Goal: Information Seeking & Learning: Learn about a topic

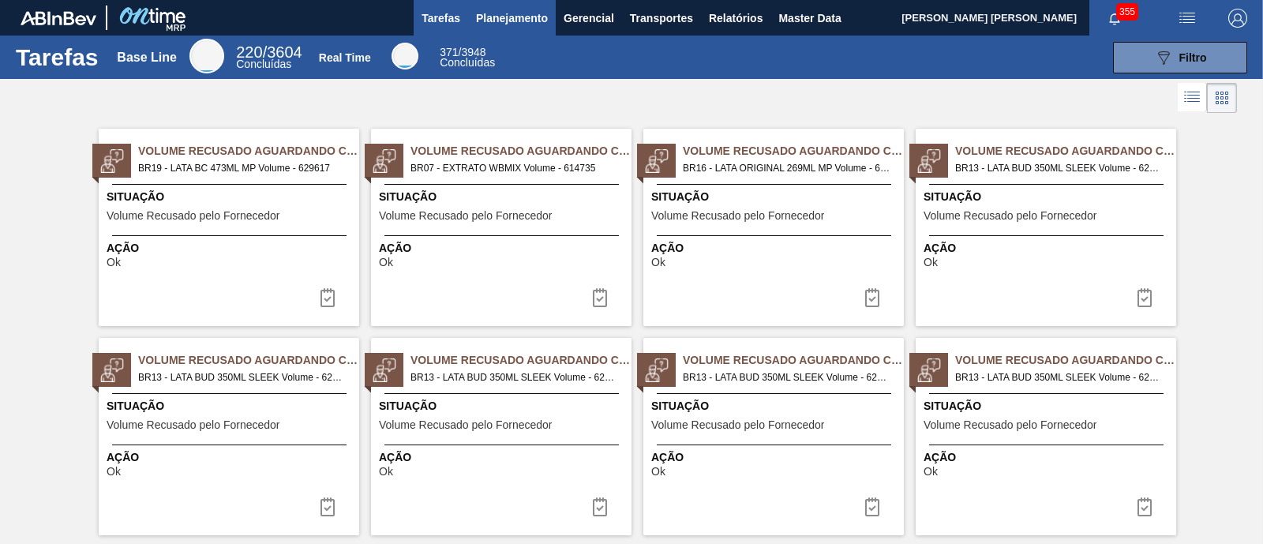
click at [505, 17] on span "Planejamento" at bounding box center [512, 18] width 72 height 19
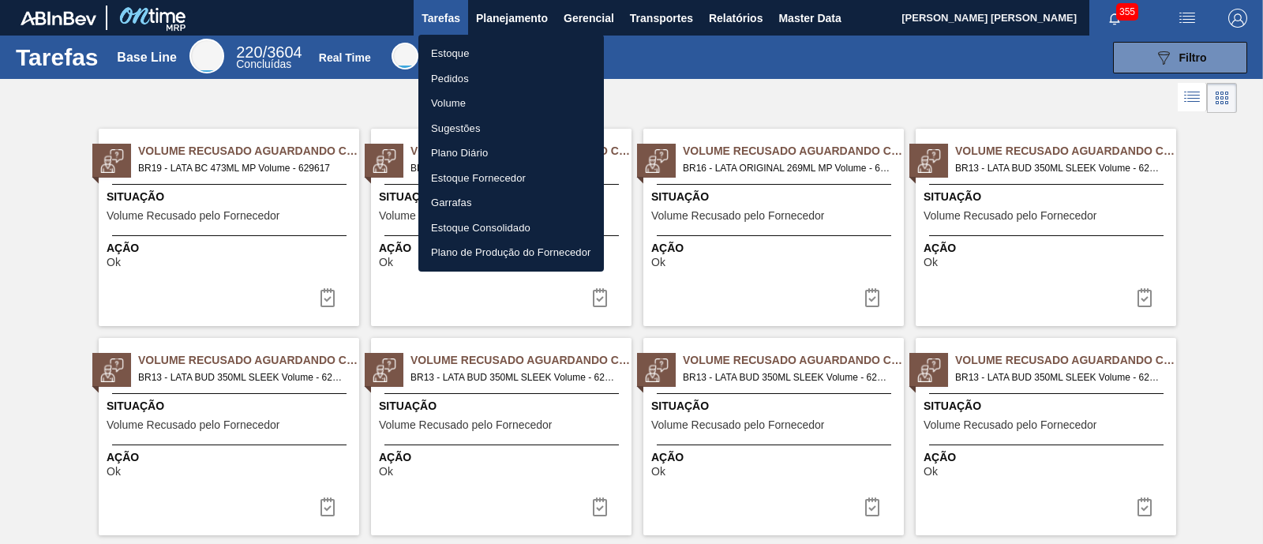
click at [490, 57] on li "Estoque" at bounding box center [510, 53] width 185 height 25
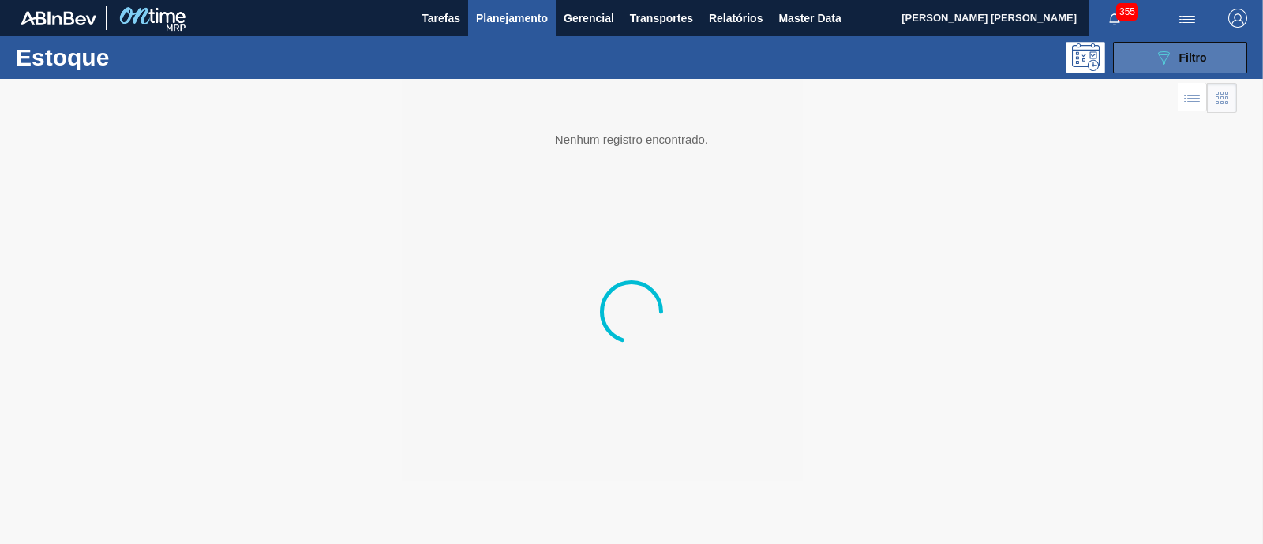
click at [1157, 51] on icon "089F7B8B-B2A5-4AFE-B5C0-19BA573D28AC" at bounding box center [1163, 57] width 19 height 19
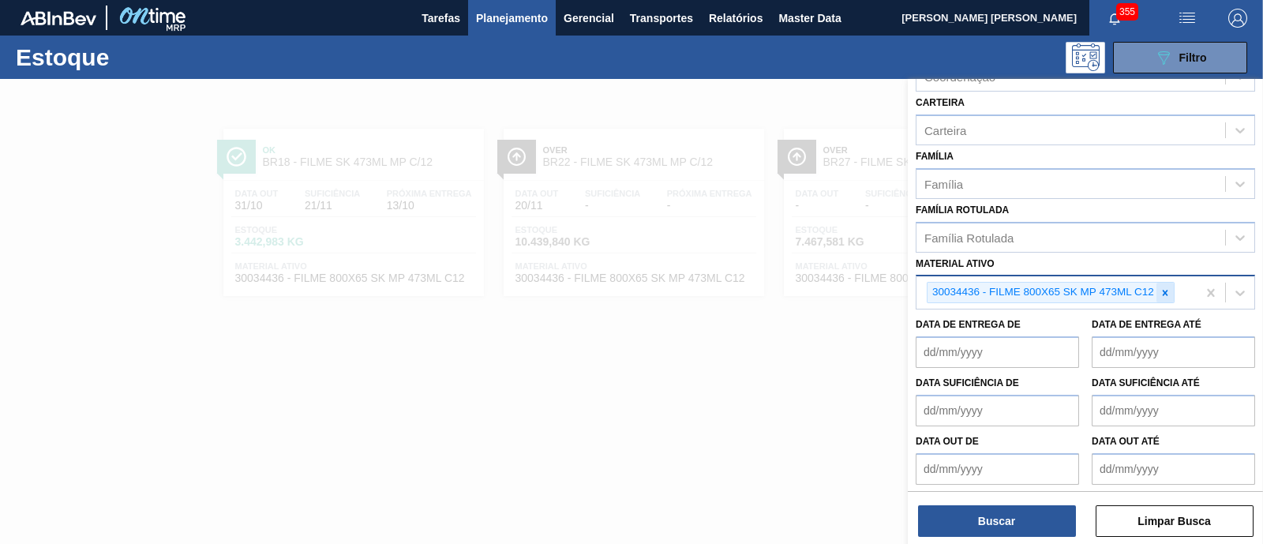
click at [1163, 291] on icon at bounding box center [1165, 292] width 11 height 11
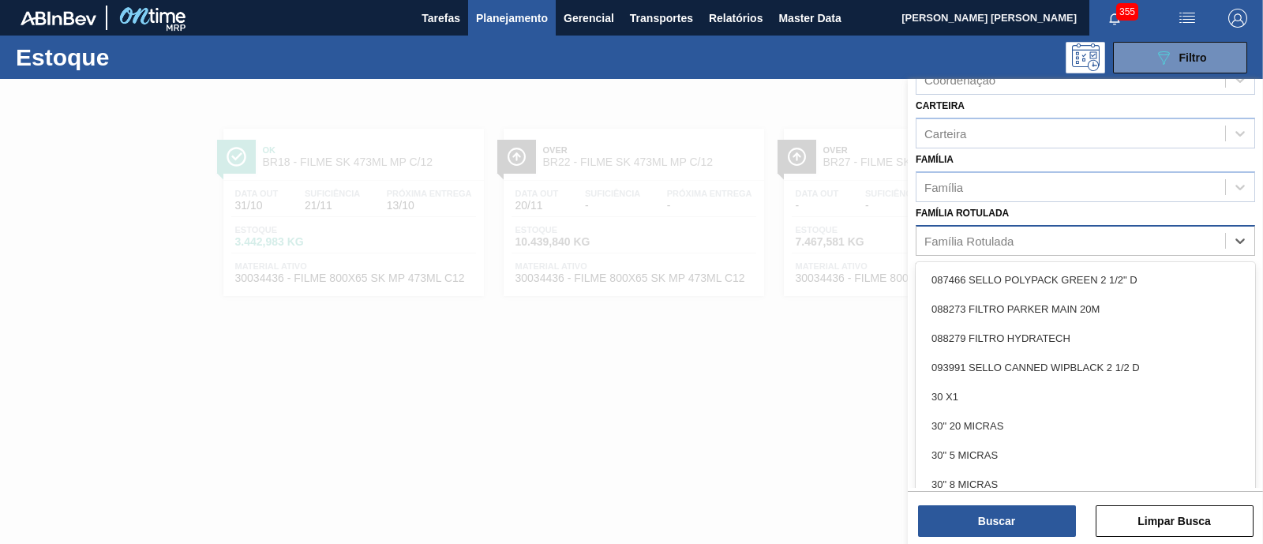
click at [983, 238] on div "Família Rotulada" at bounding box center [968, 240] width 89 height 13
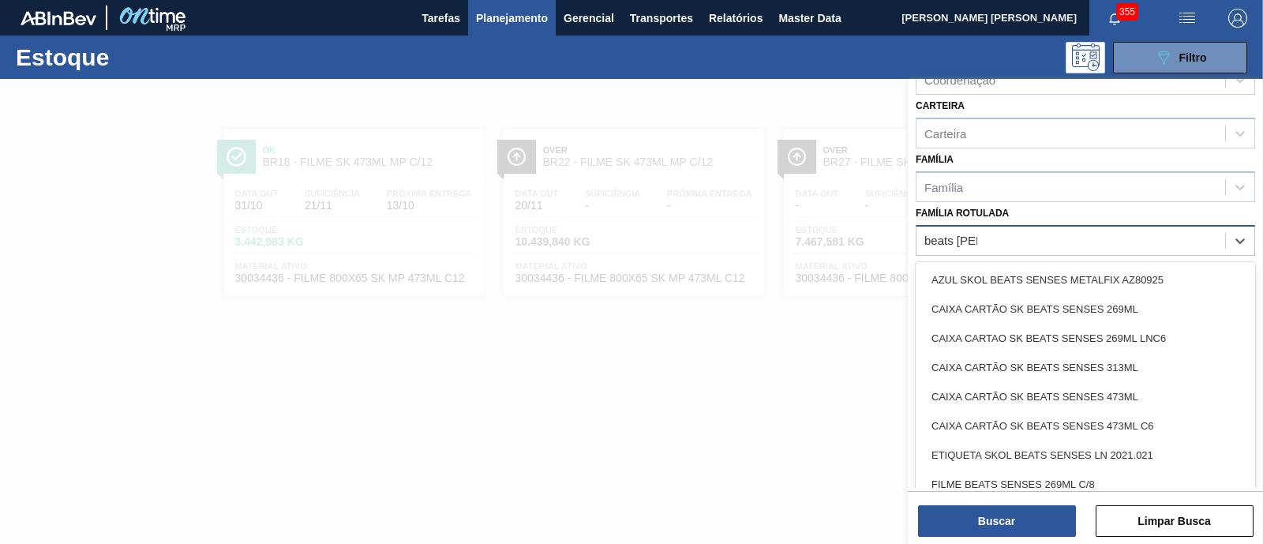
type Rotulada "beats sens"
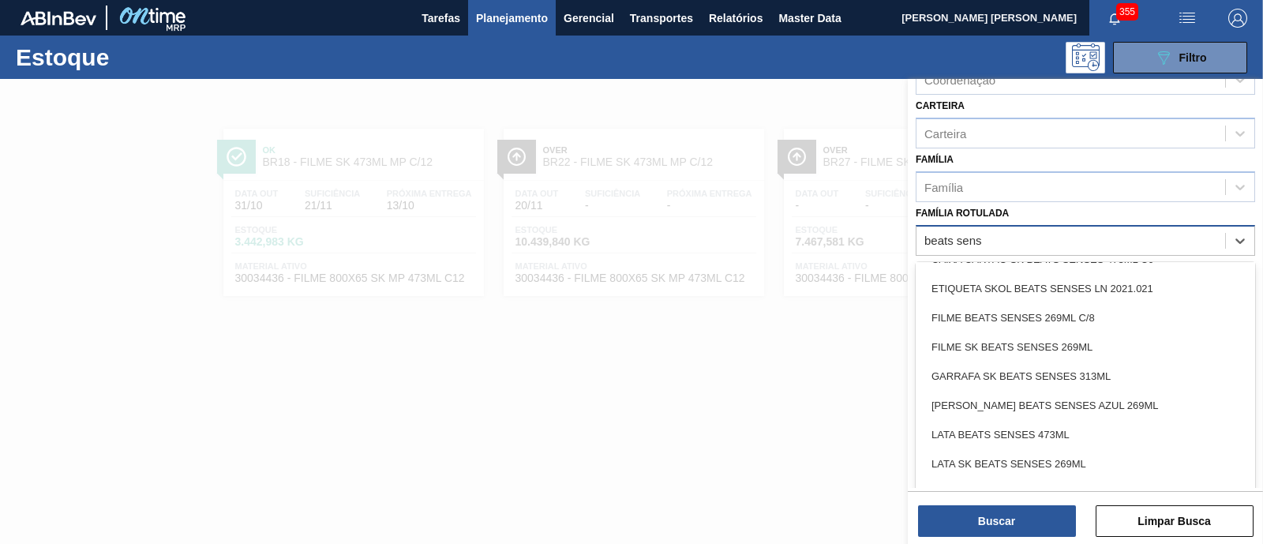
scroll to position [197, 0]
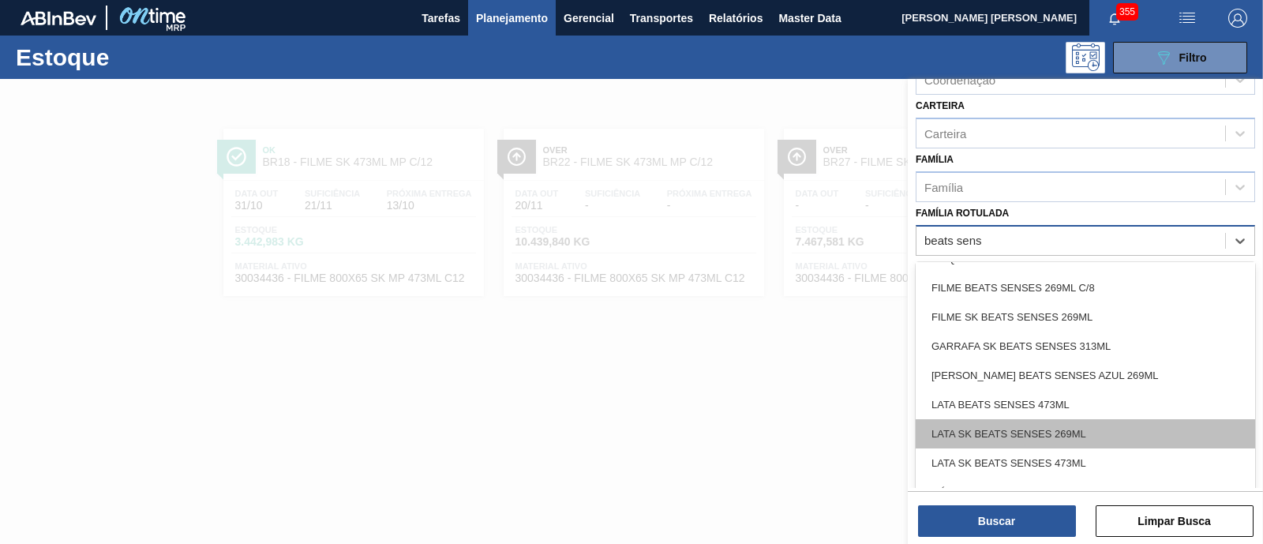
click at [1105, 432] on div "LATA SK BEATS SENSES 269ML" at bounding box center [1085, 433] width 339 height 29
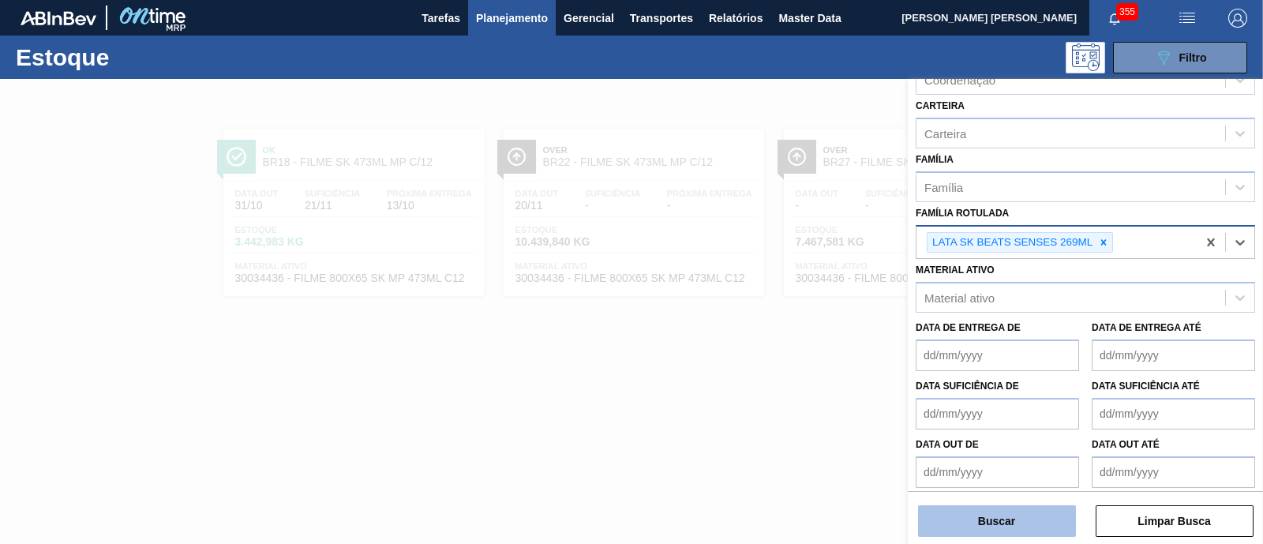
click at [1041, 520] on button "Buscar" at bounding box center [997, 521] width 158 height 32
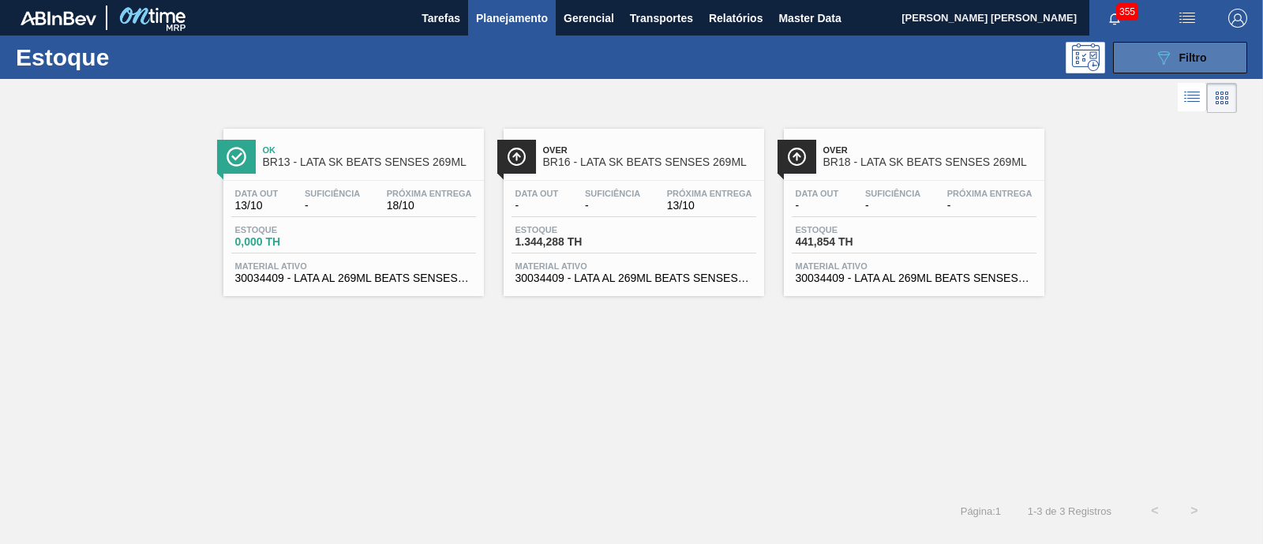
click at [1160, 53] on icon "089F7B8B-B2A5-4AFE-B5C0-19BA573D28AC" at bounding box center [1163, 57] width 19 height 19
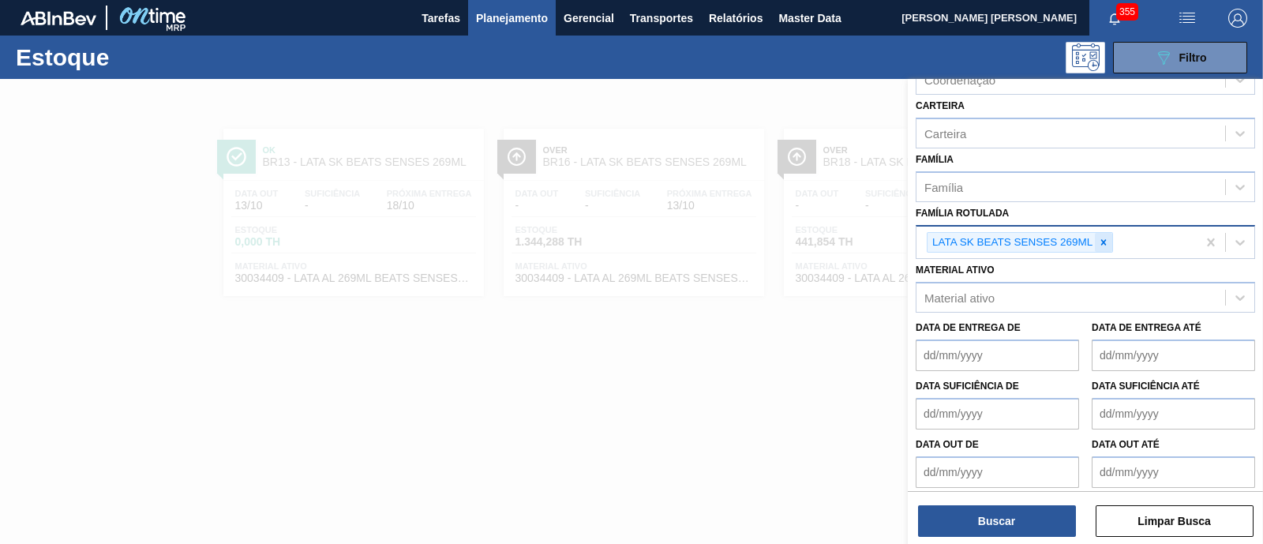
click at [1103, 239] on icon at bounding box center [1104, 242] width 6 height 6
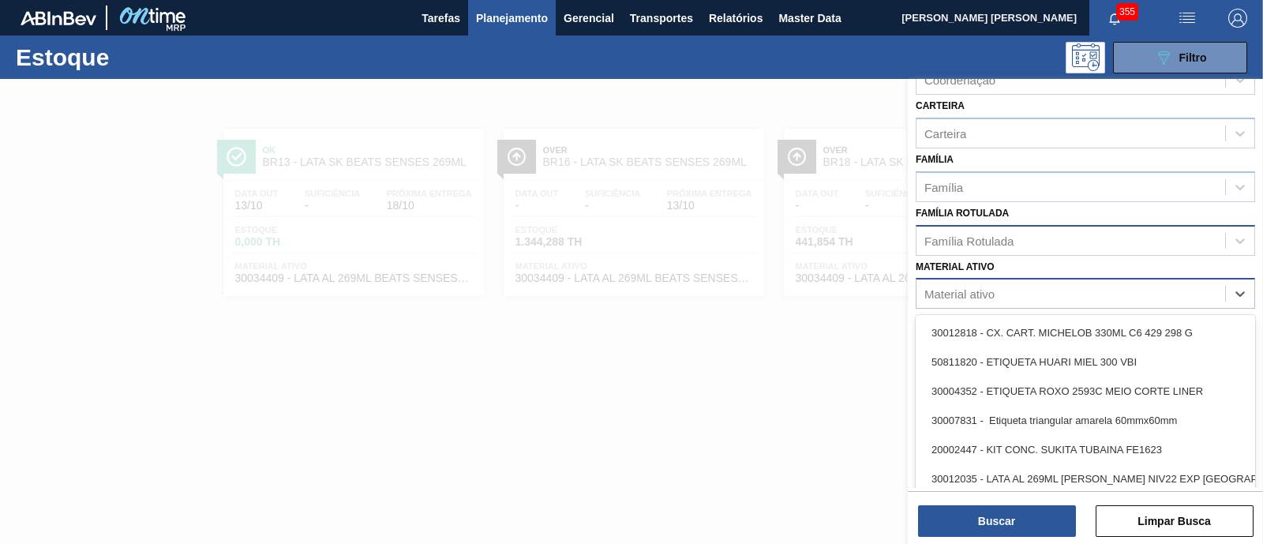
click at [1030, 293] on div "Material ativo" at bounding box center [1070, 294] width 309 height 23
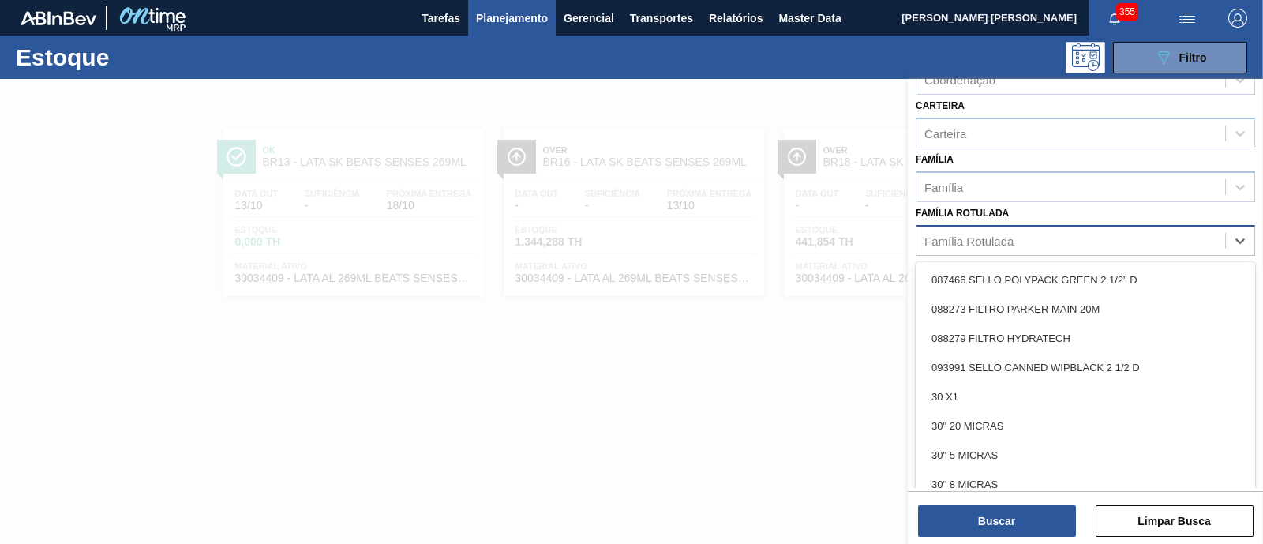
click at [1035, 237] on div "Família Rotulada" at bounding box center [1070, 240] width 309 height 23
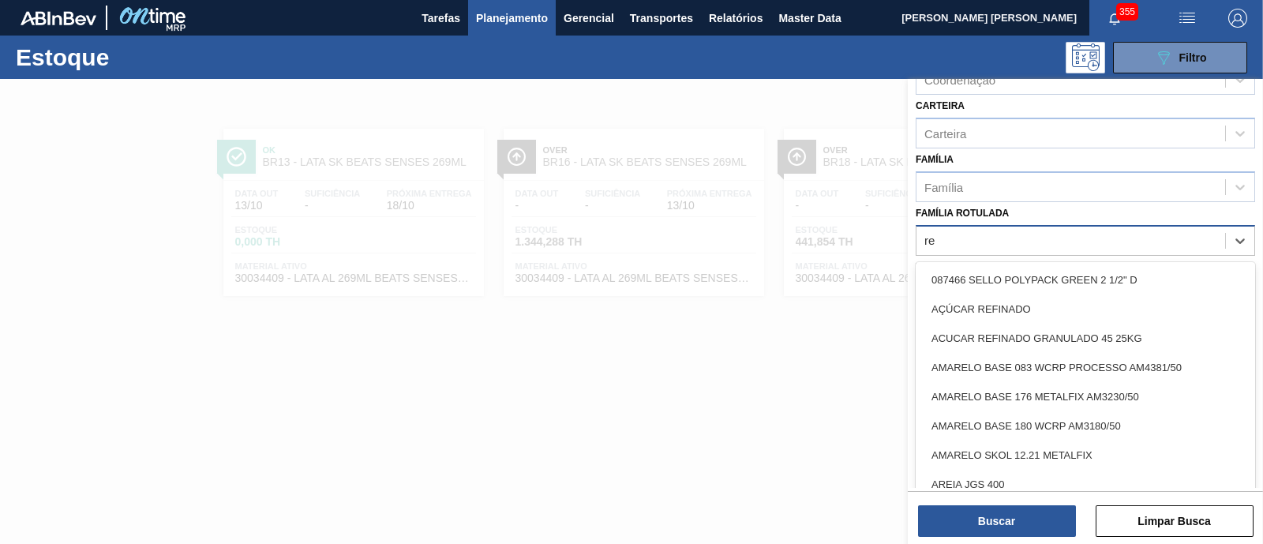
type Rotulada "red"
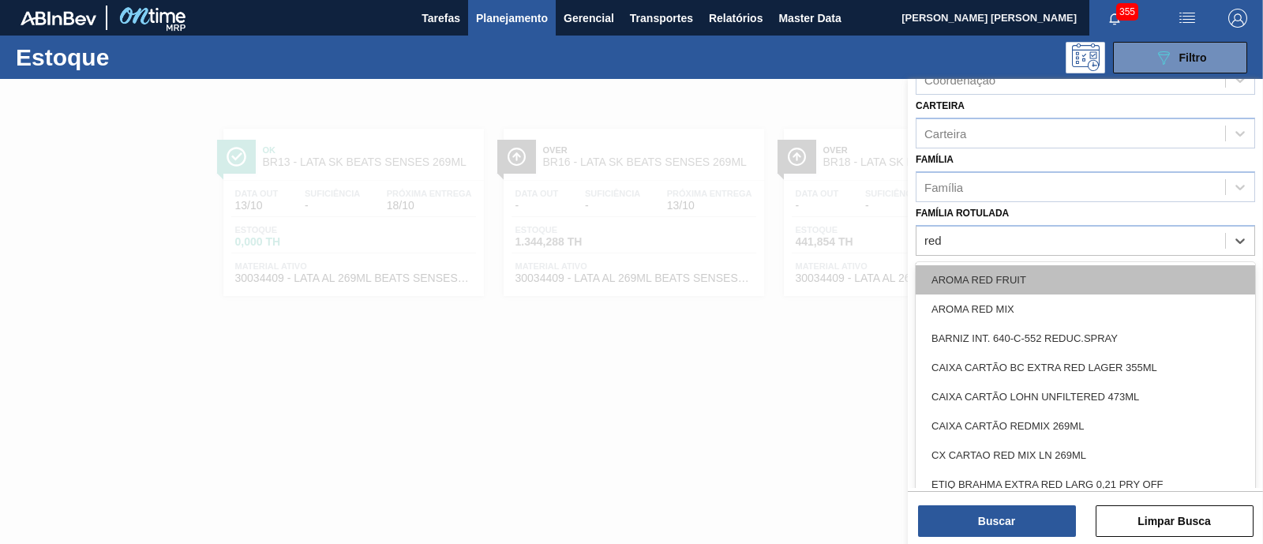
click at [1035, 272] on div "AROMA RED FRUIT" at bounding box center [1085, 279] width 339 height 29
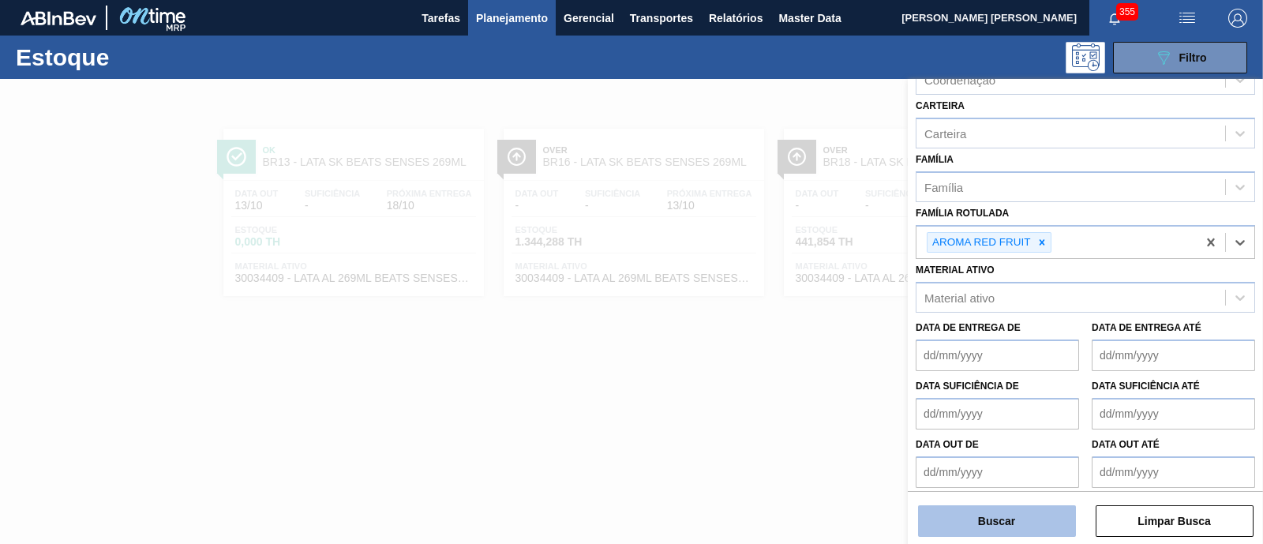
click at [1061, 515] on button "Buscar" at bounding box center [997, 521] width 158 height 32
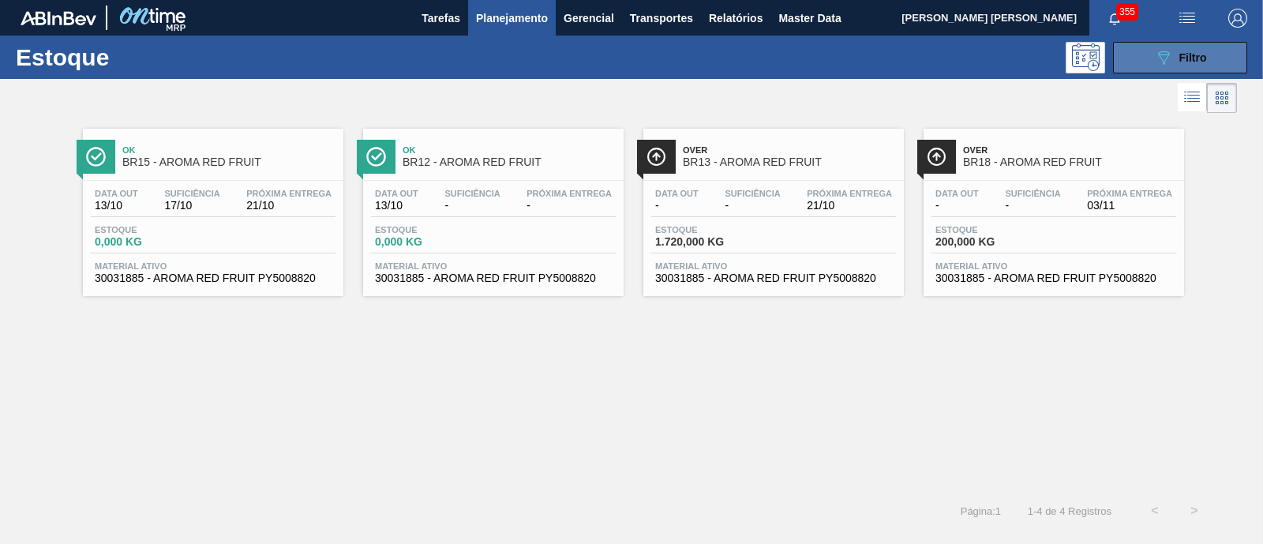
click at [1173, 42] on button "089F7B8B-B2A5-4AFE-B5C0-19BA573D28AC Filtro" at bounding box center [1180, 58] width 134 height 32
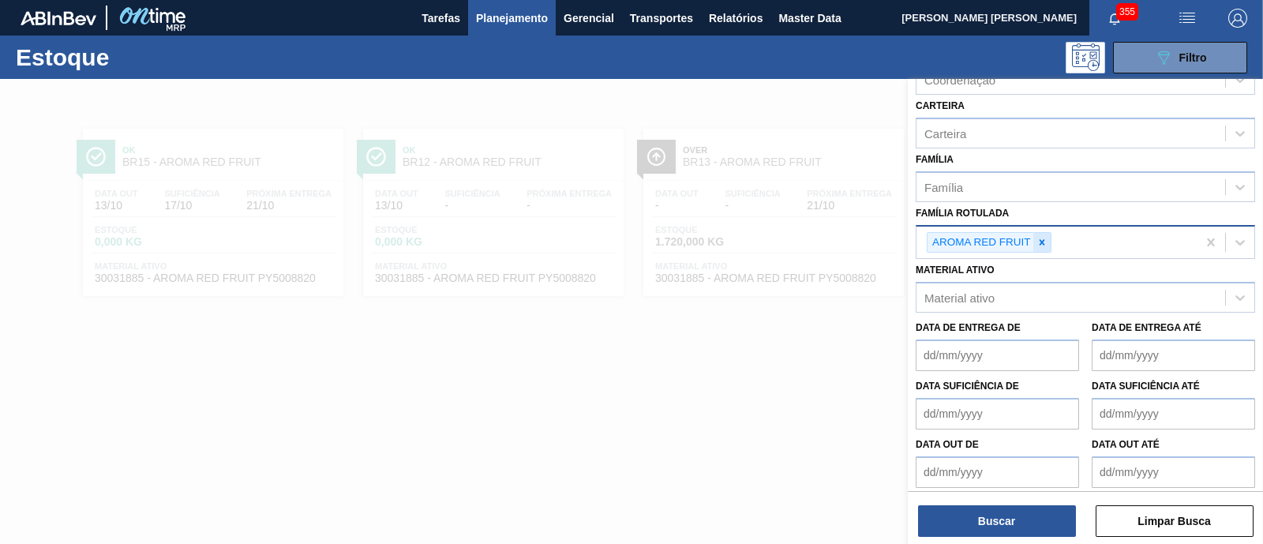
click at [1047, 242] on div at bounding box center [1041, 243] width 17 height 20
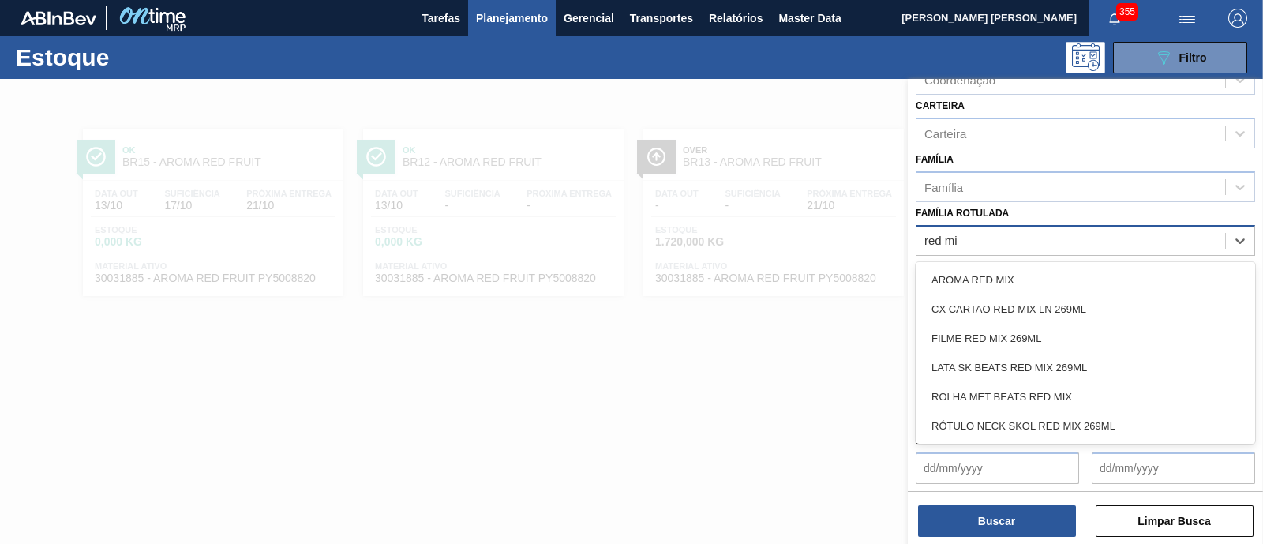
type Rotulada "red mix"
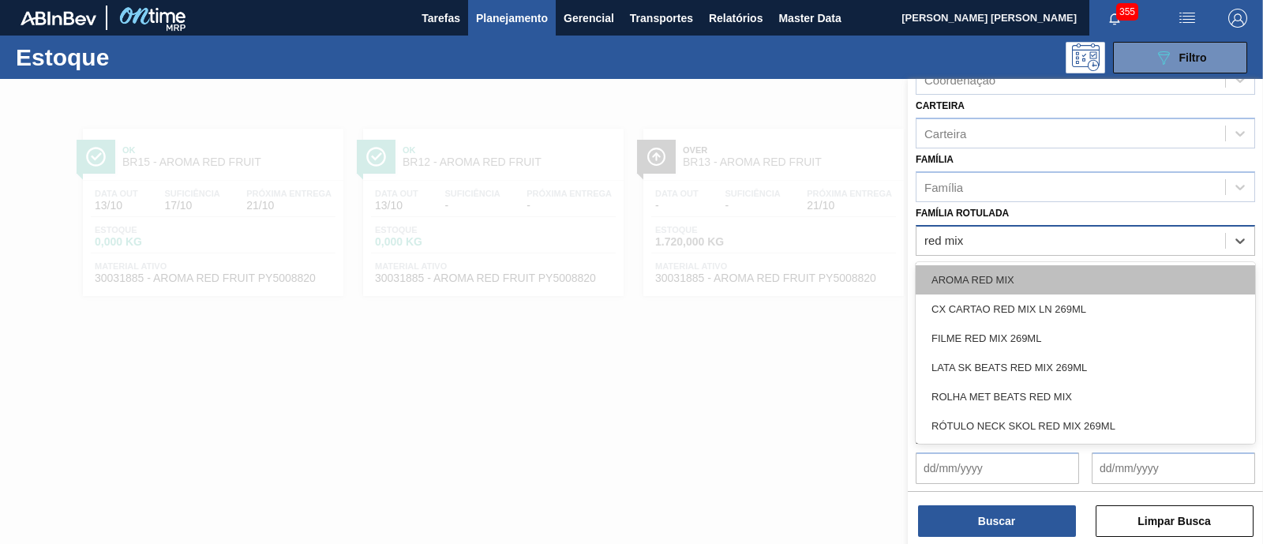
click at [1027, 270] on div "AROMA RED MIX" at bounding box center [1085, 279] width 339 height 29
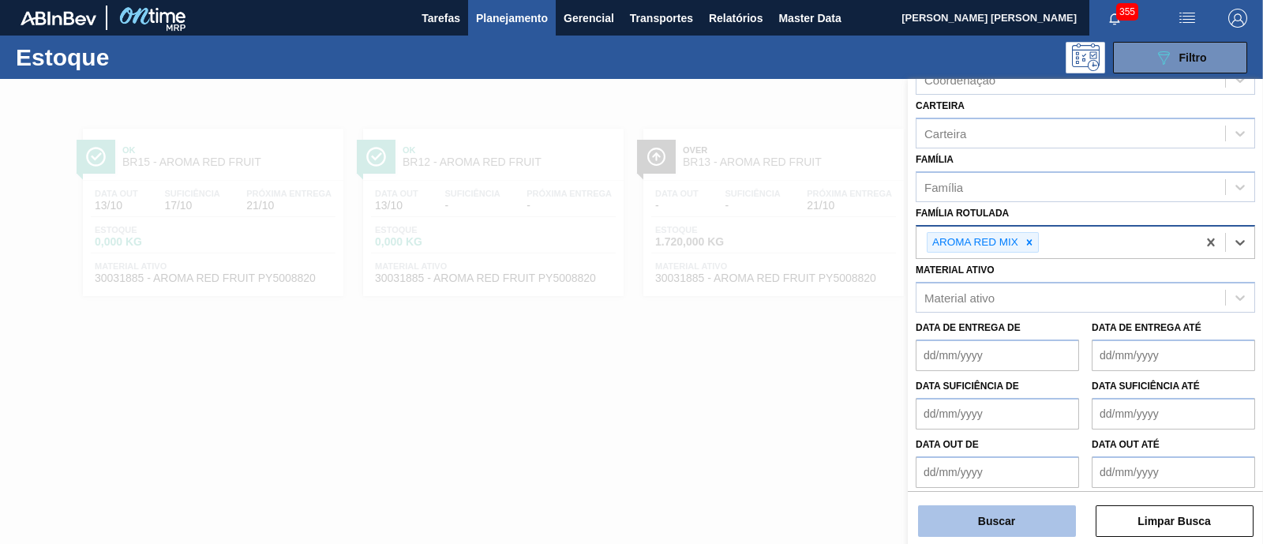
click at [1032, 509] on button "Buscar" at bounding box center [997, 521] width 158 height 32
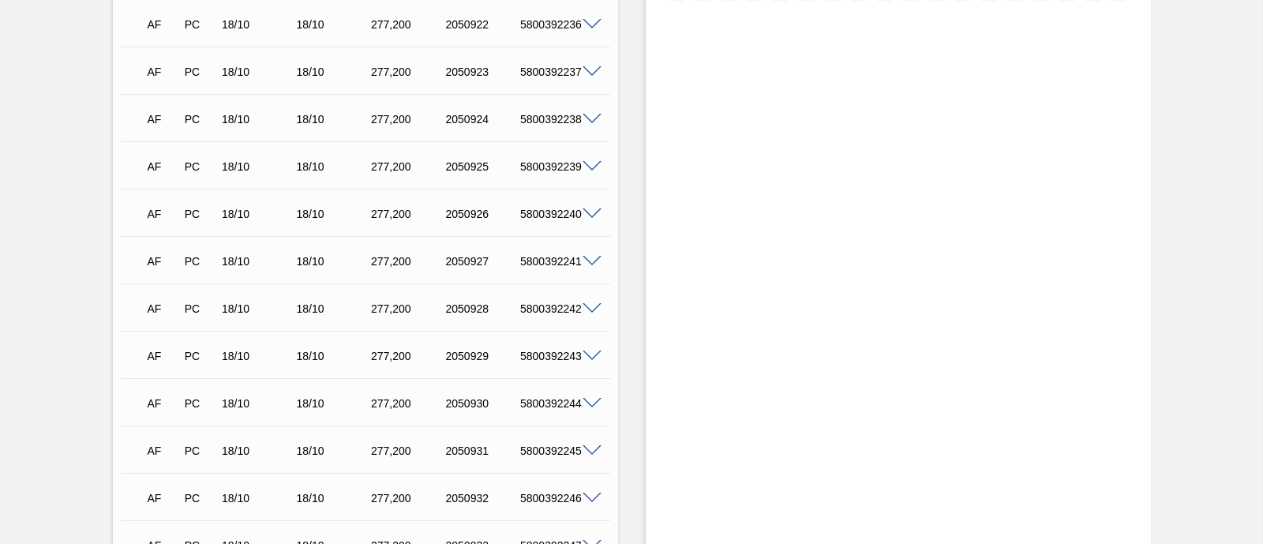
scroll to position [320, 0]
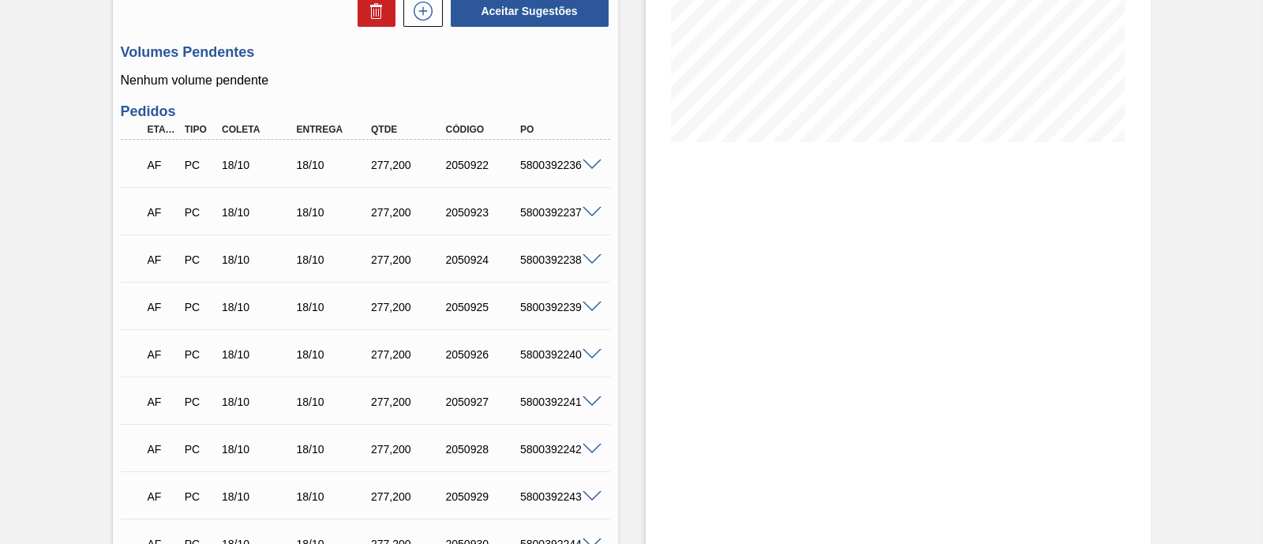
click at [586, 167] on span at bounding box center [592, 165] width 19 height 12
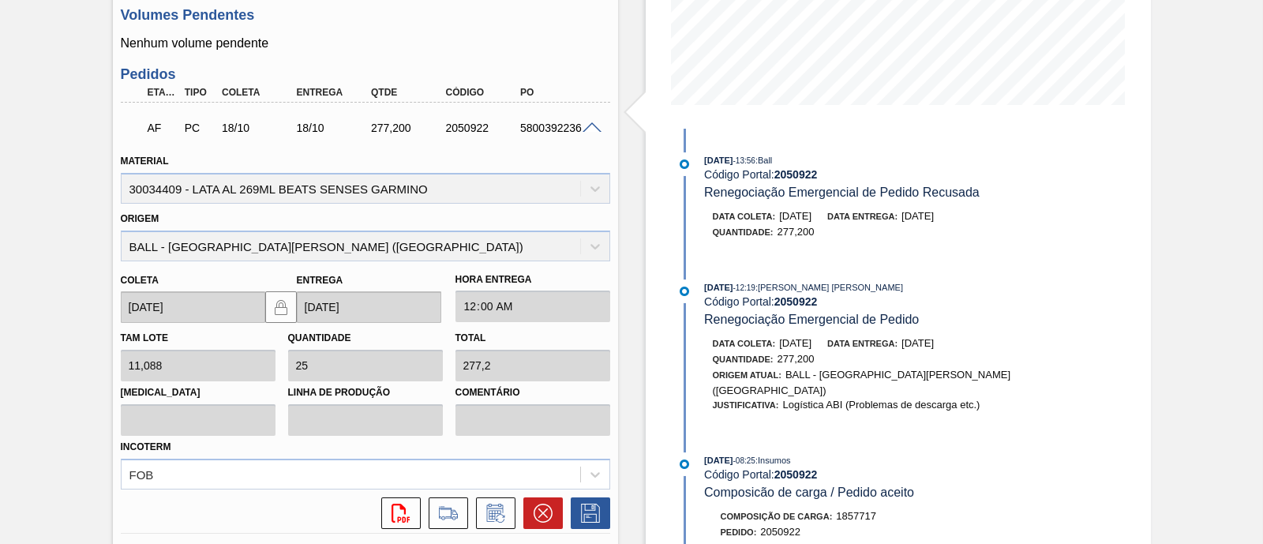
scroll to position [307, 0]
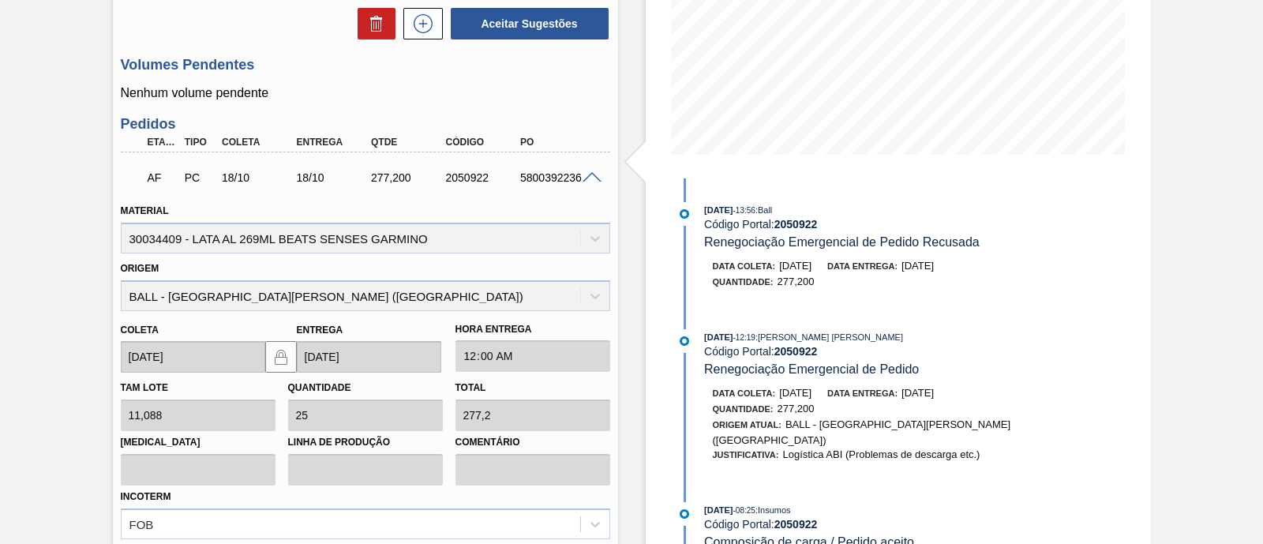
click at [592, 178] on span at bounding box center [592, 178] width 19 height 12
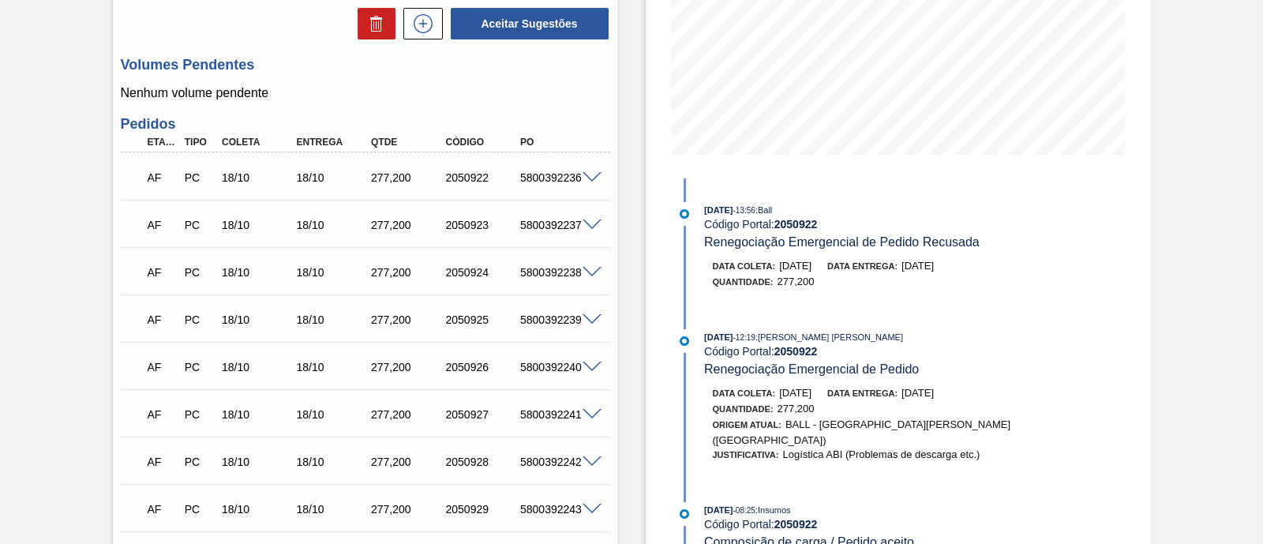
click at [589, 226] on span at bounding box center [592, 225] width 19 height 12
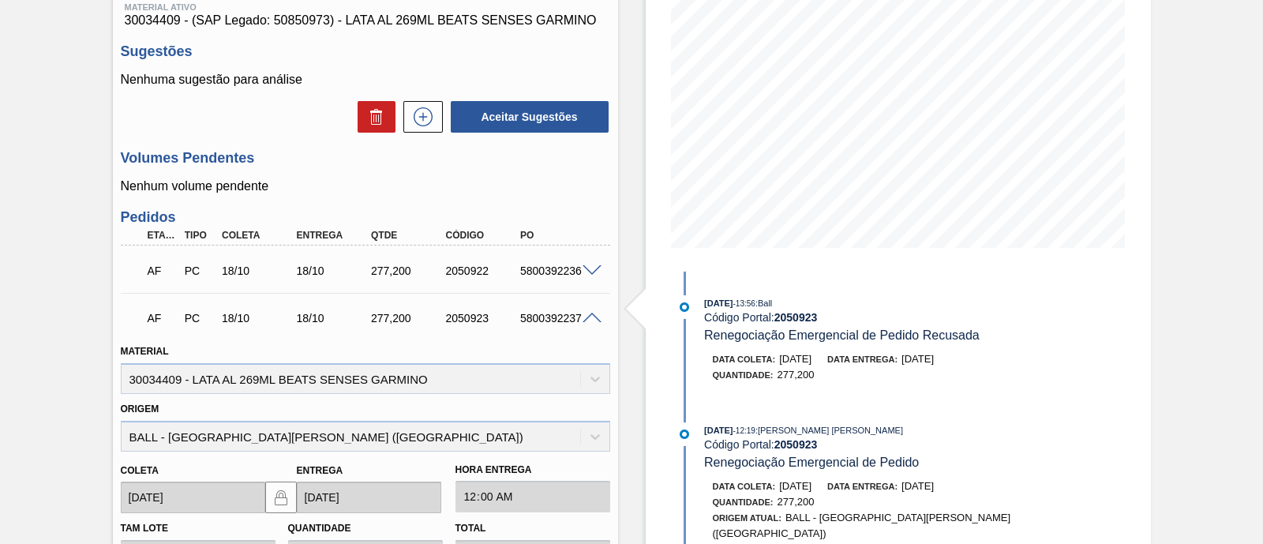
scroll to position [208, 0]
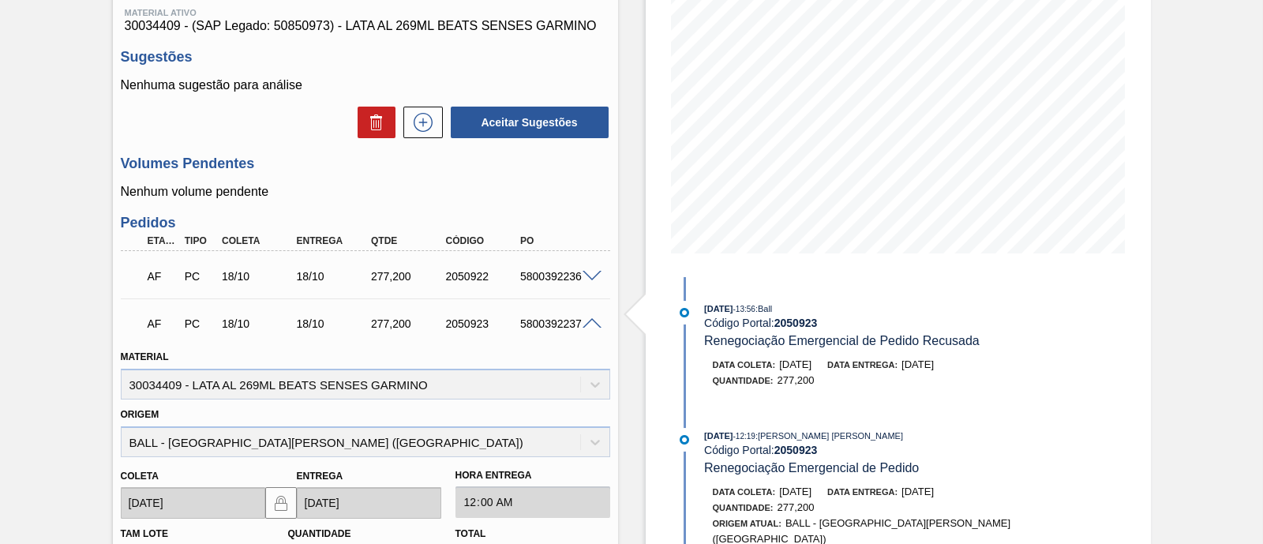
click at [583, 327] on span at bounding box center [592, 324] width 19 height 12
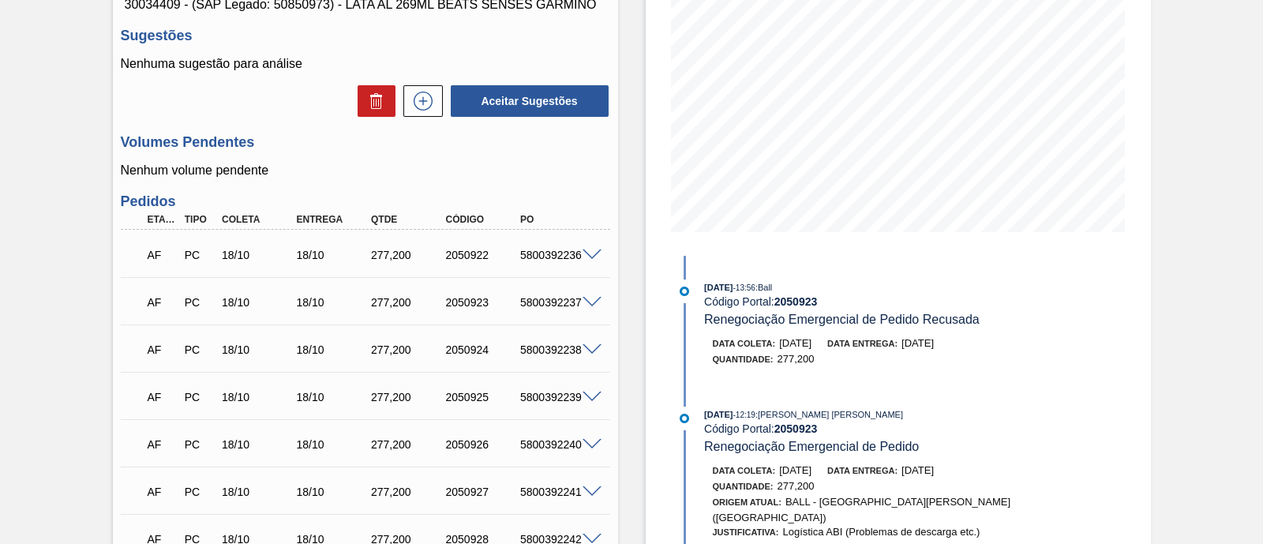
scroll to position [0, 0]
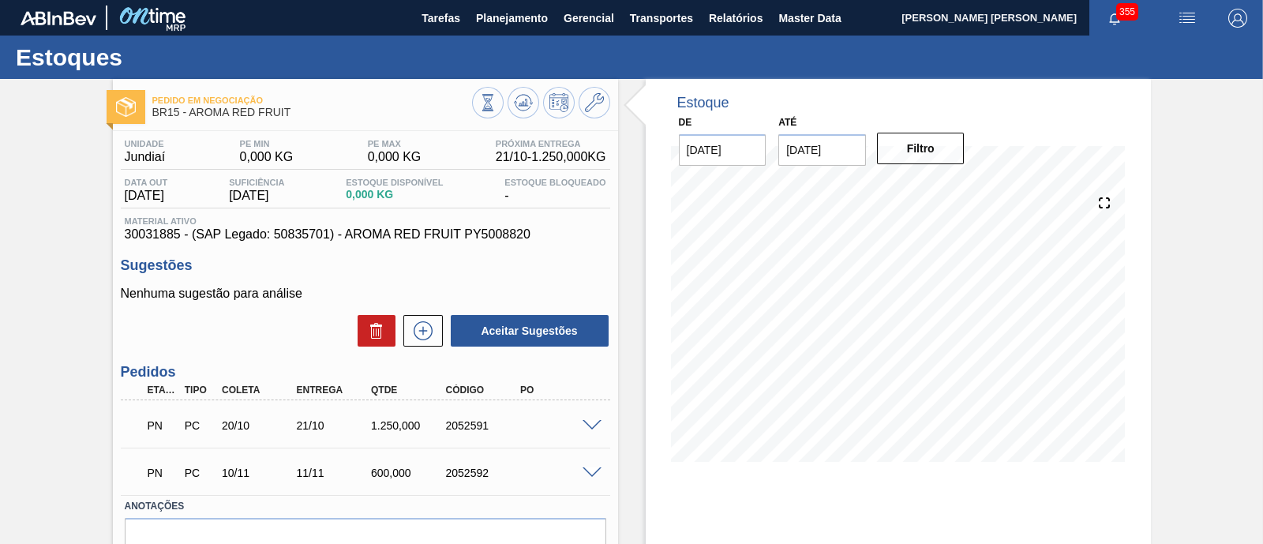
click at [592, 431] on span at bounding box center [592, 426] width 19 height 12
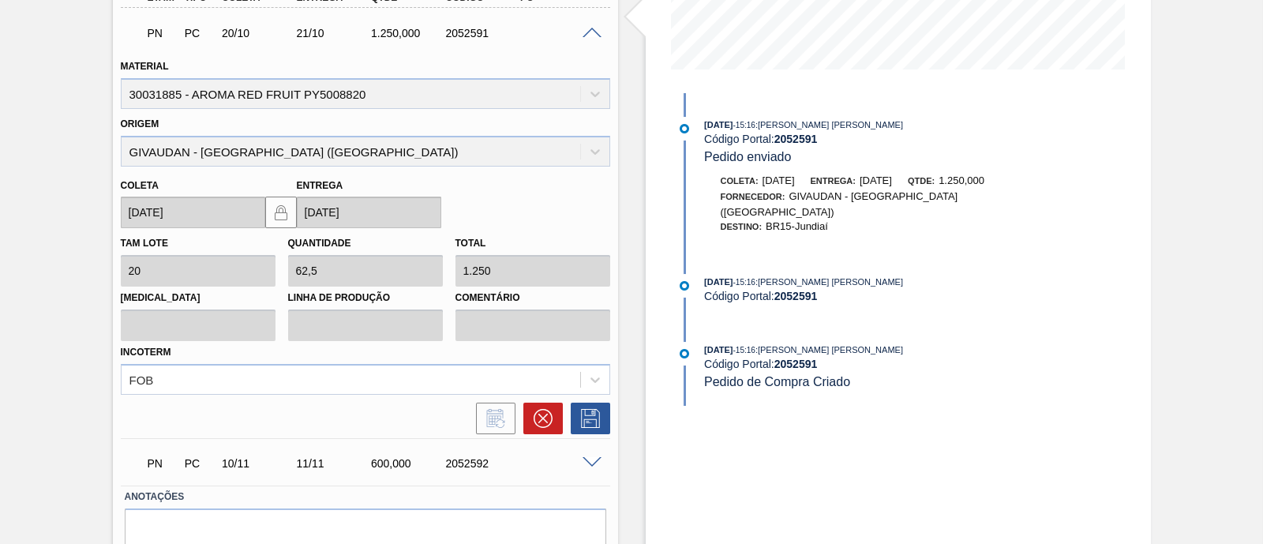
scroll to position [394, 0]
click at [587, 455] on span at bounding box center [592, 461] width 19 height 12
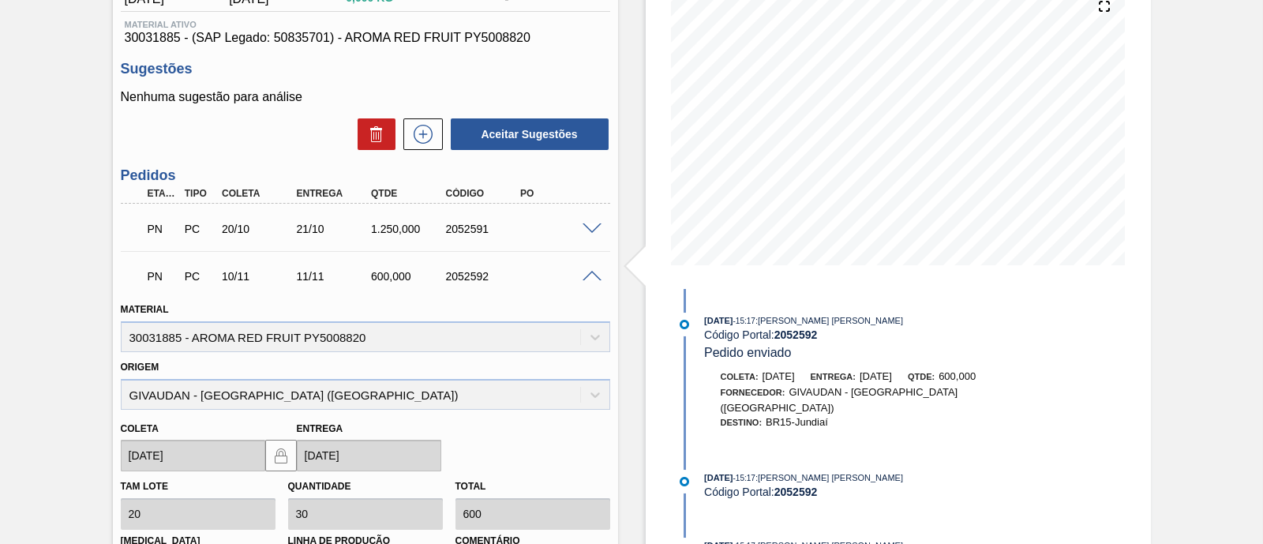
click at [594, 274] on span at bounding box center [592, 277] width 19 height 12
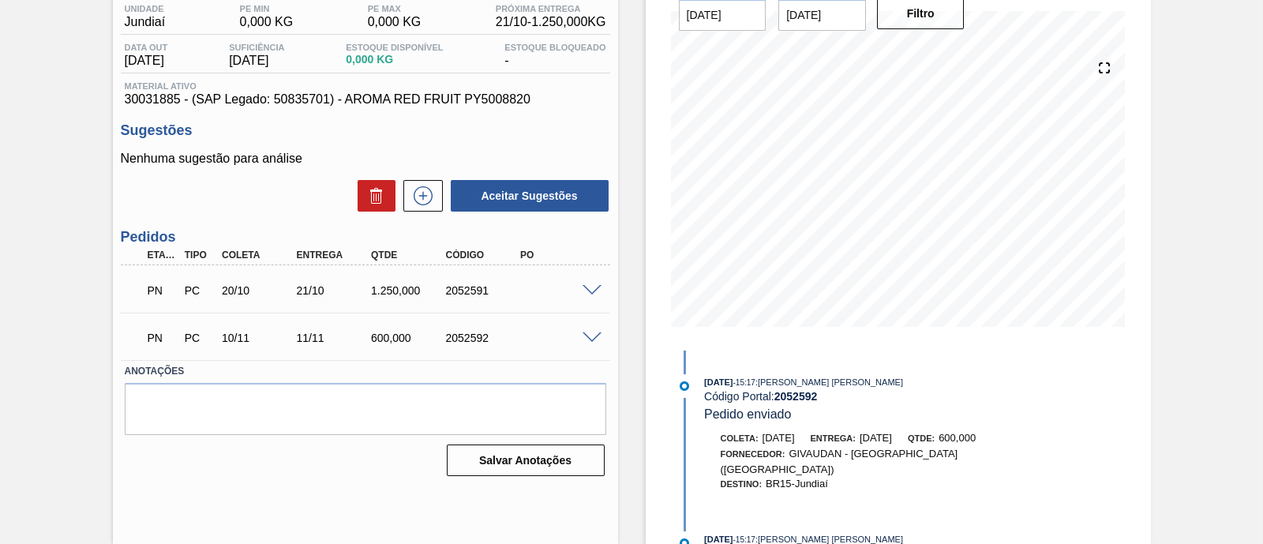
click at [594, 289] on span at bounding box center [592, 291] width 19 height 12
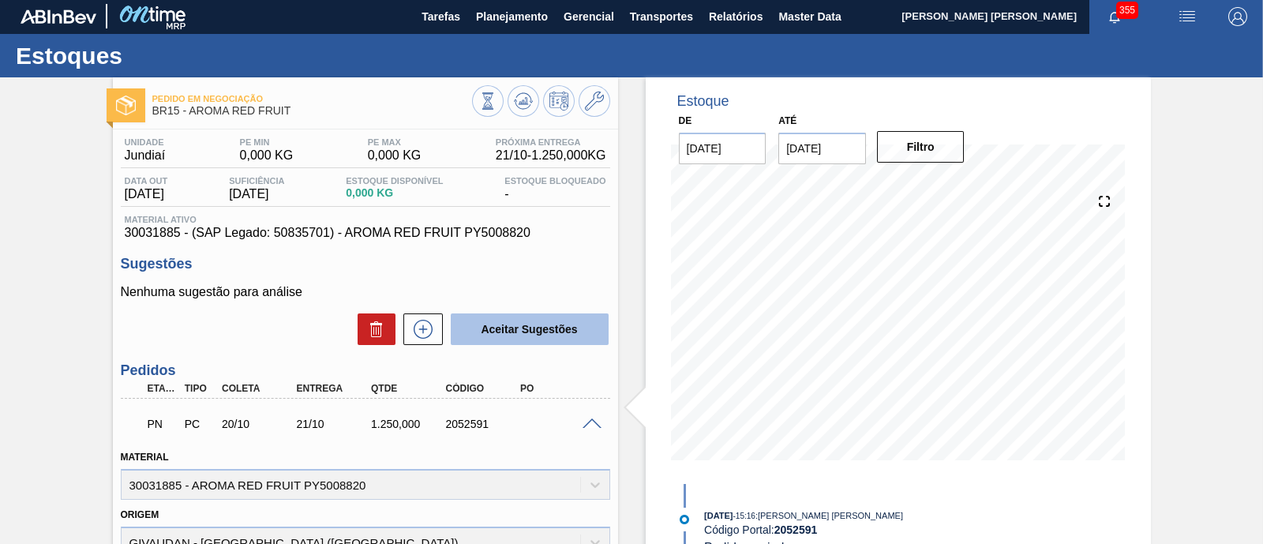
scroll to position [0, 0]
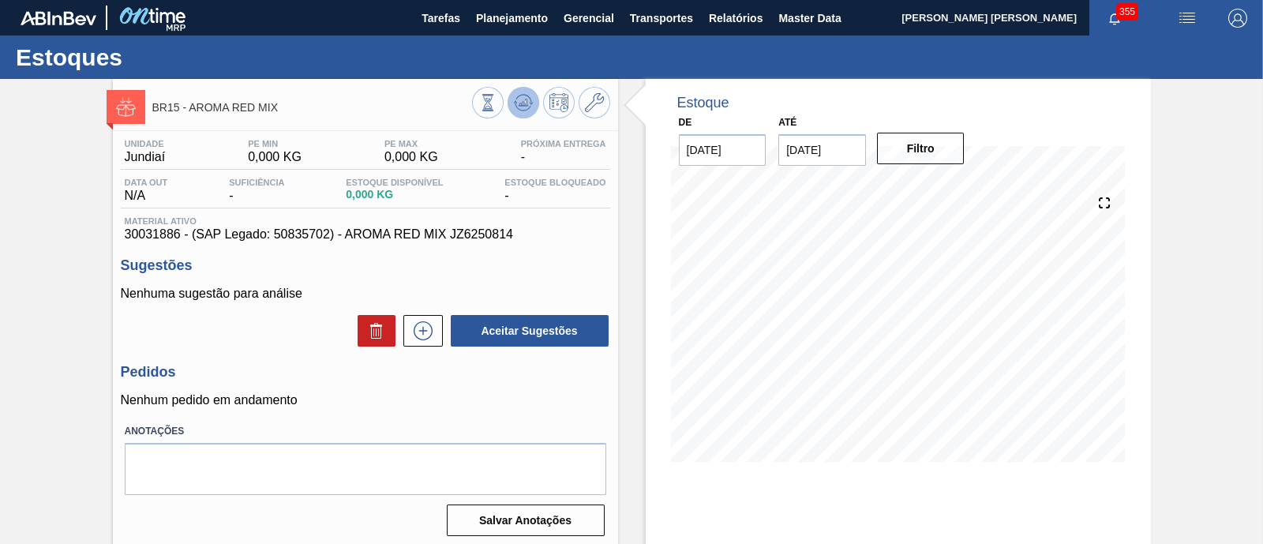
click at [519, 101] on icon at bounding box center [523, 102] width 19 height 19
click at [584, 114] on button at bounding box center [595, 103] width 32 height 32
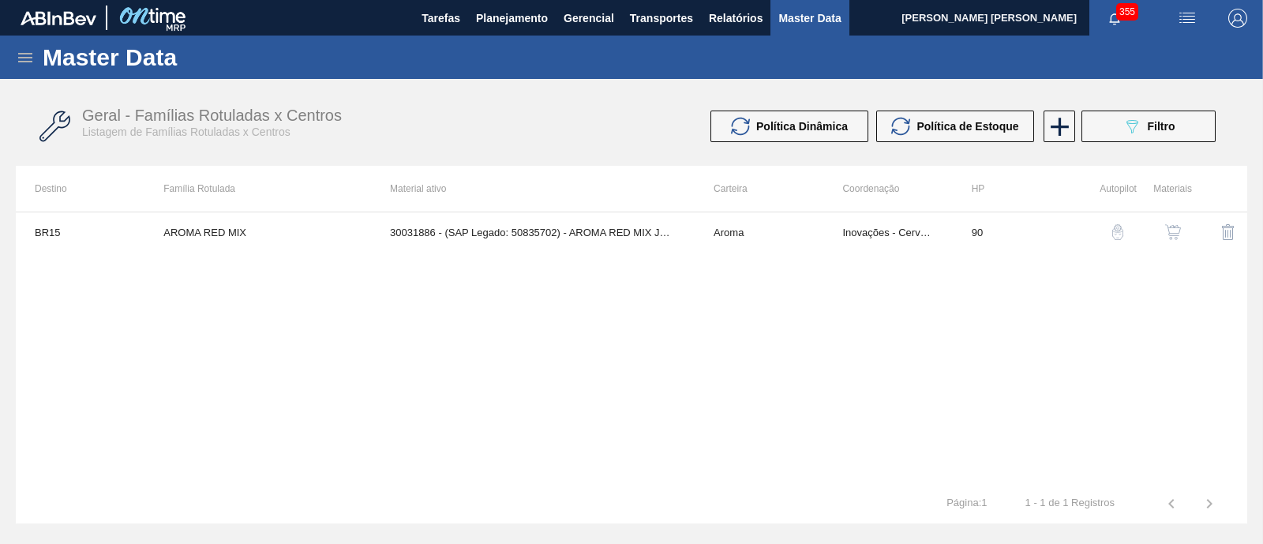
click at [1172, 232] on img "button" at bounding box center [1173, 232] width 16 height 16
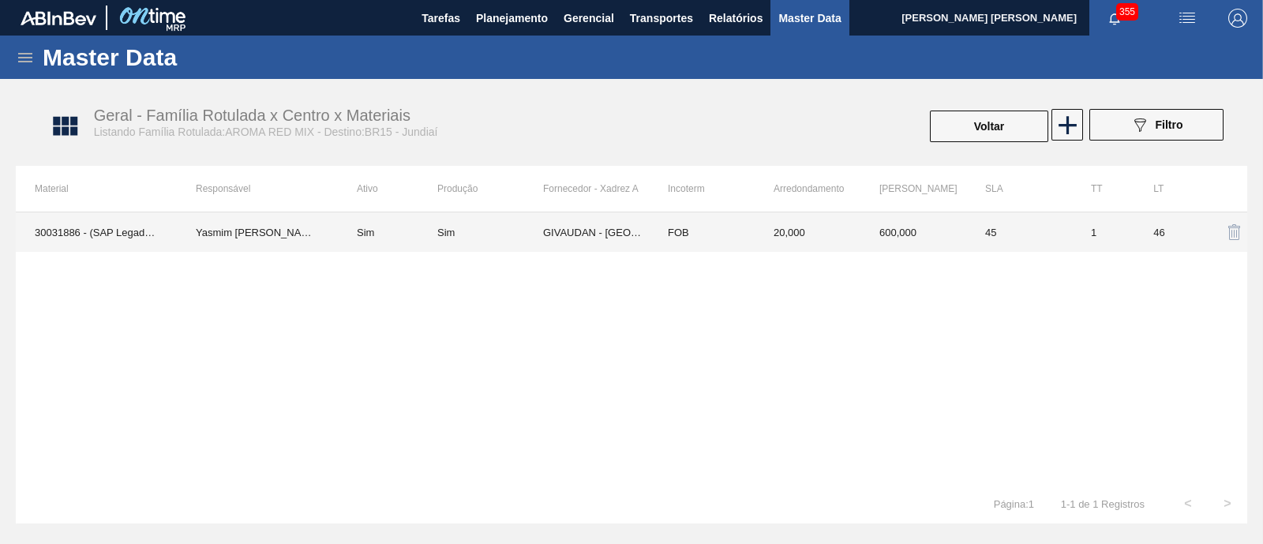
click at [624, 234] on td "GIVAUDAN - SÃO PAULO (SP)" at bounding box center [596, 231] width 106 height 39
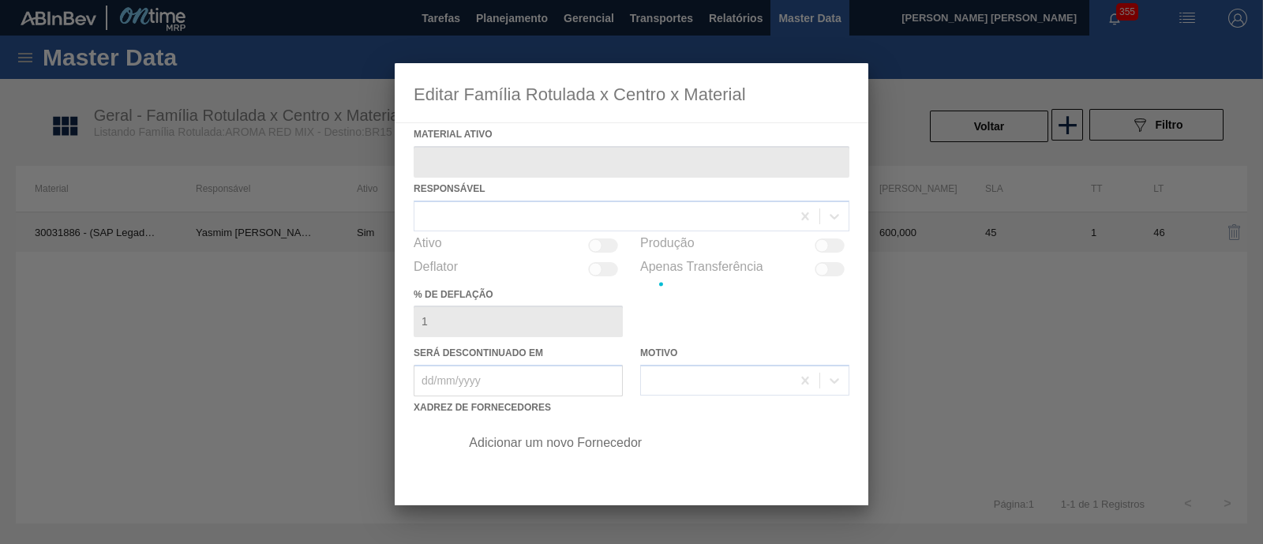
type ativo "30031886 - (SAP Legado: 50835702) - AROMA RED MIX JZ6250814"
checkbox input "true"
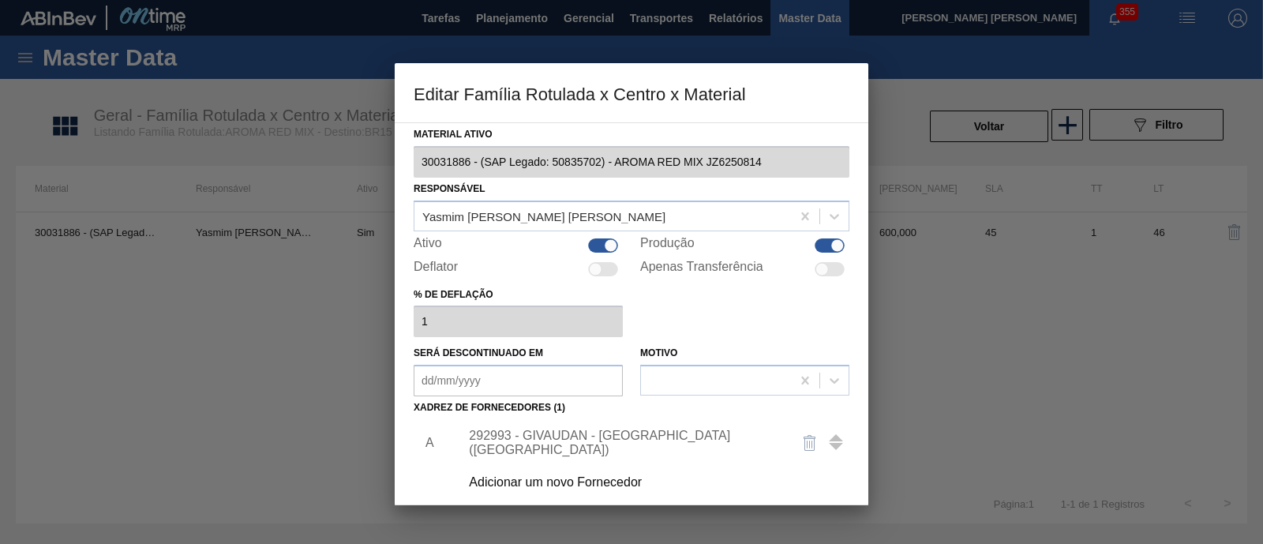
click at [998, 359] on div at bounding box center [631, 272] width 1263 height 544
click at [1066, 138] on div at bounding box center [631, 272] width 1263 height 544
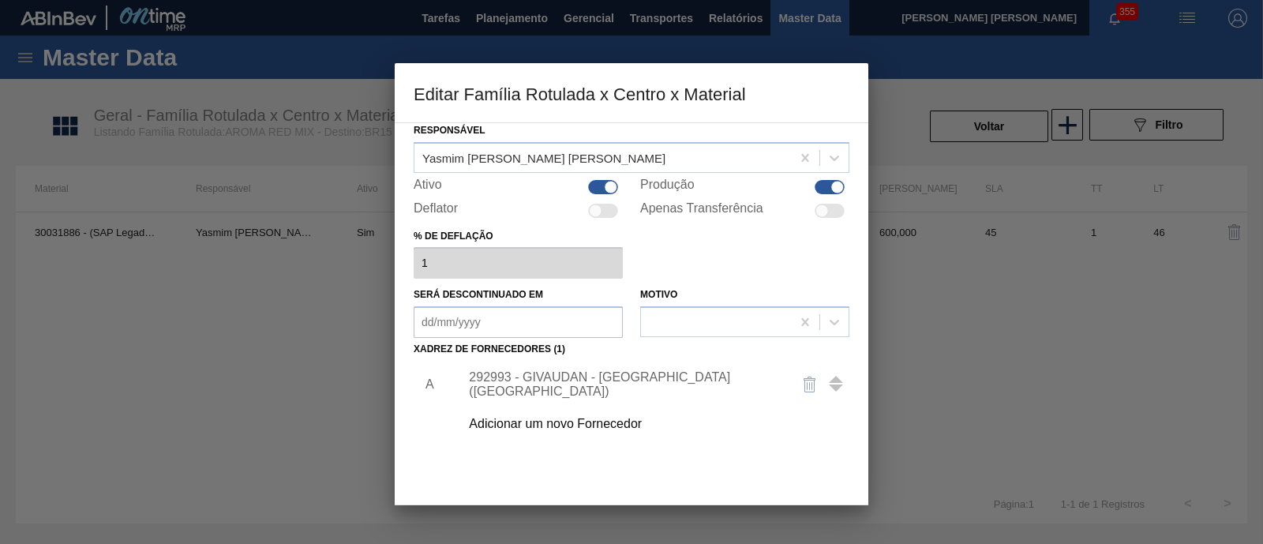
scroll to position [166, 0]
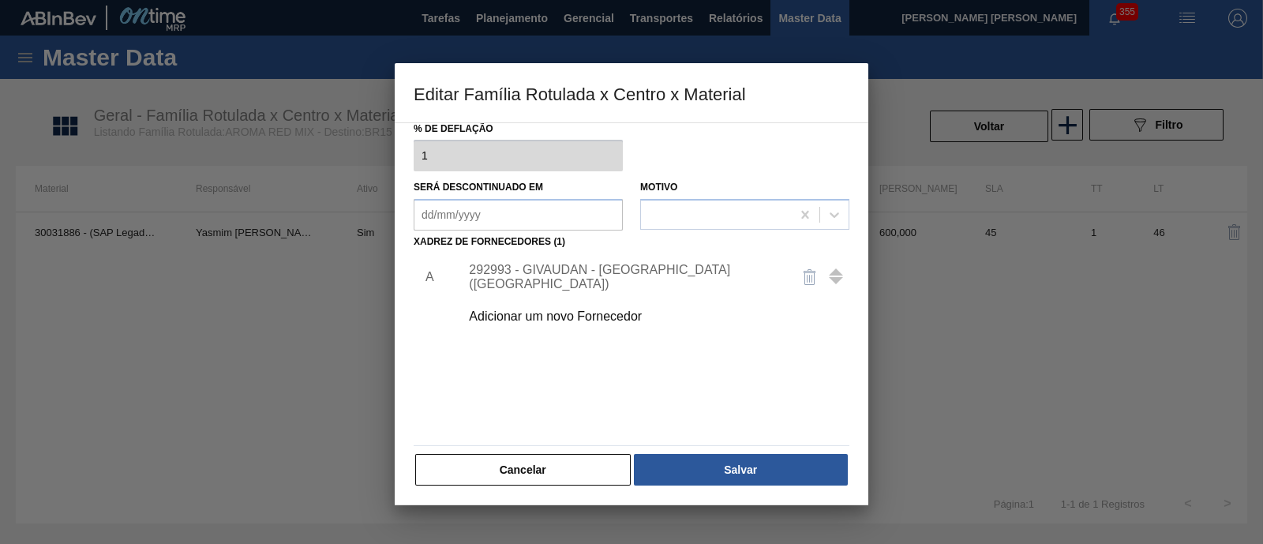
click at [583, 450] on div "Material ativo 30031886 - (SAP Legado: 50835702) - AROMA RED MIX JZ6250814 Resp…" at bounding box center [632, 222] width 436 height 530
click at [583, 461] on button "Cancelar" at bounding box center [522, 470] width 215 height 32
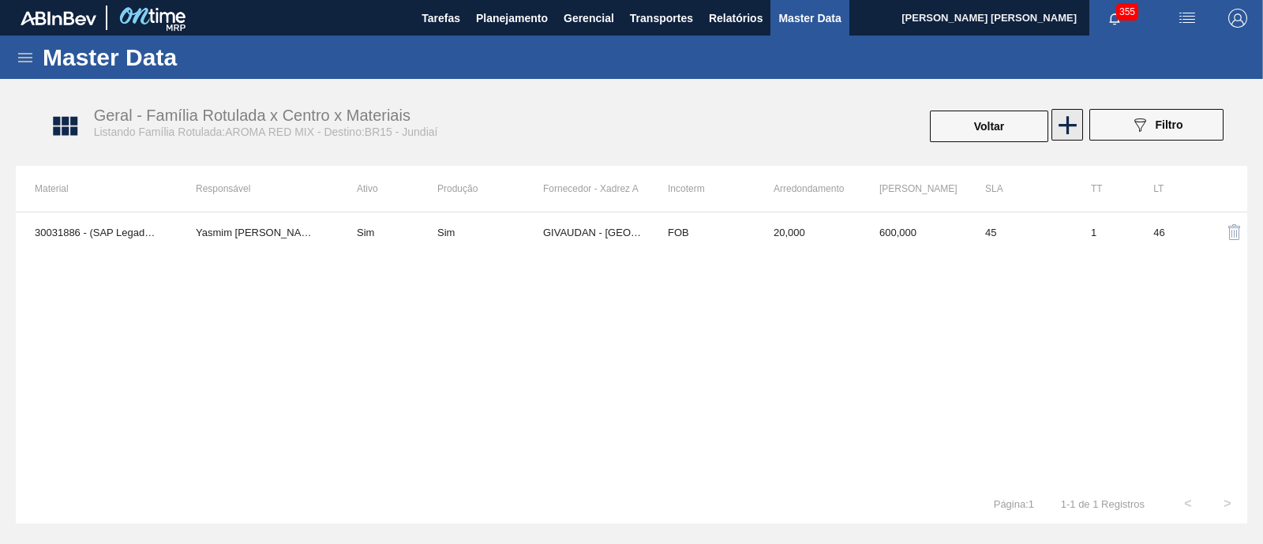
click at [1072, 128] on icon at bounding box center [1067, 125] width 31 height 31
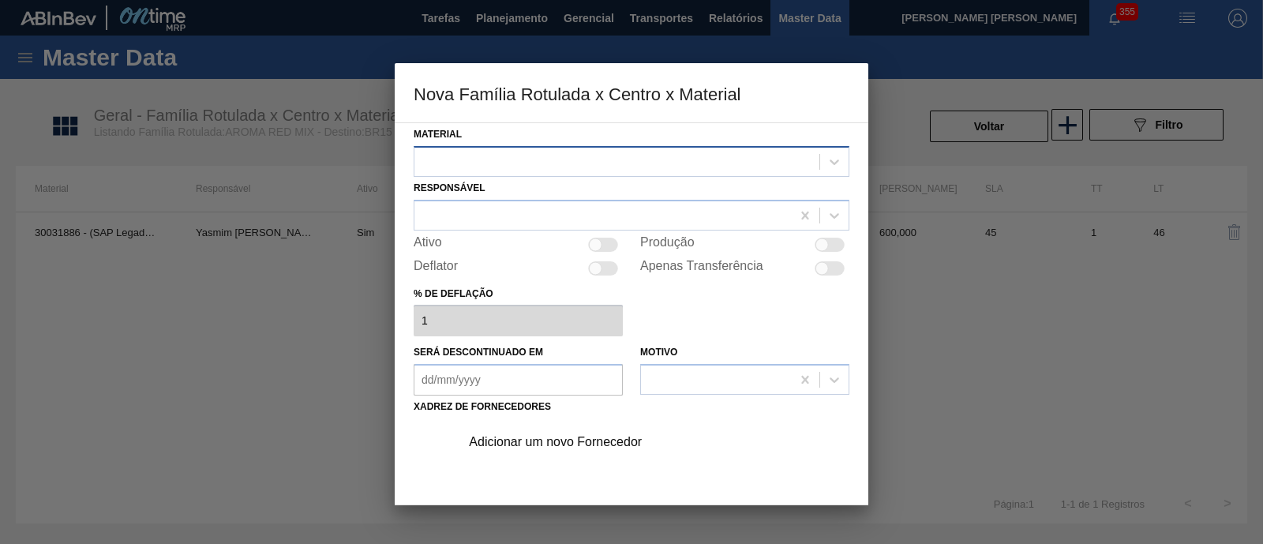
click at [587, 169] on div at bounding box center [616, 161] width 405 height 23
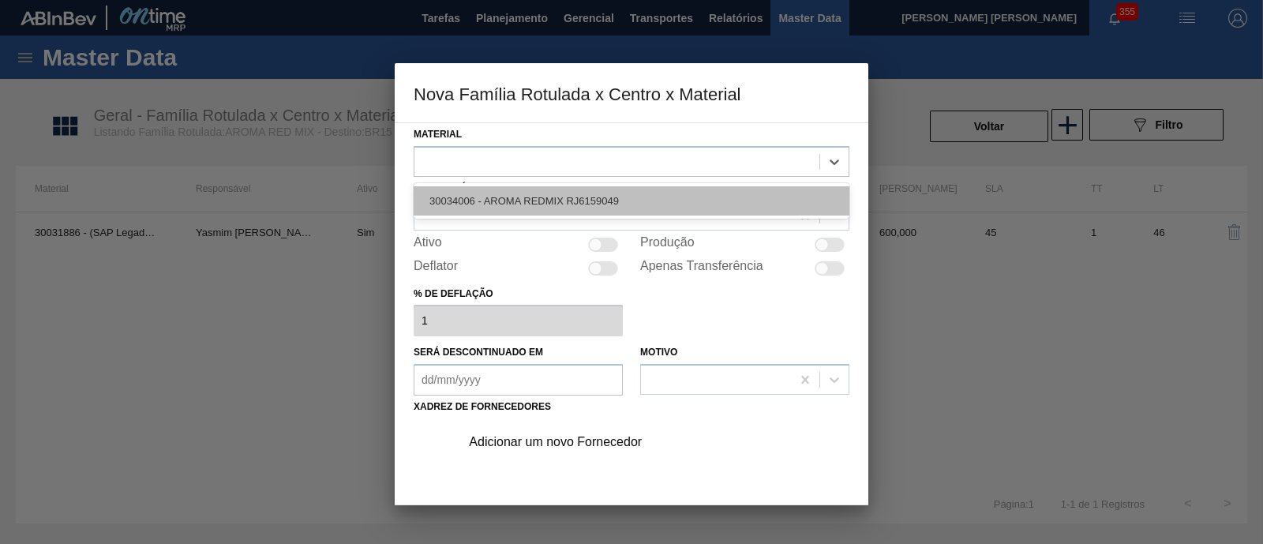
click at [581, 198] on div "30034006 - AROMA REDMIX RJ6159049" at bounding box center [632, 200] width 436 height 29
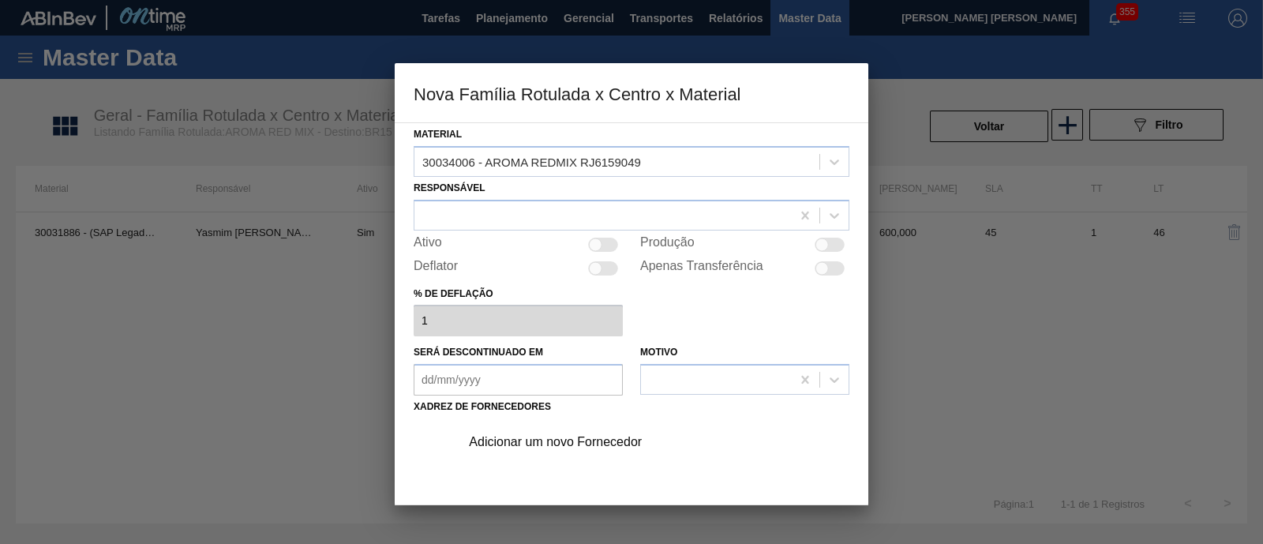
click at [513, 444] on div "Adicionar um novo Fornecedor" at bounding box center [623, 442] width 309 height 14
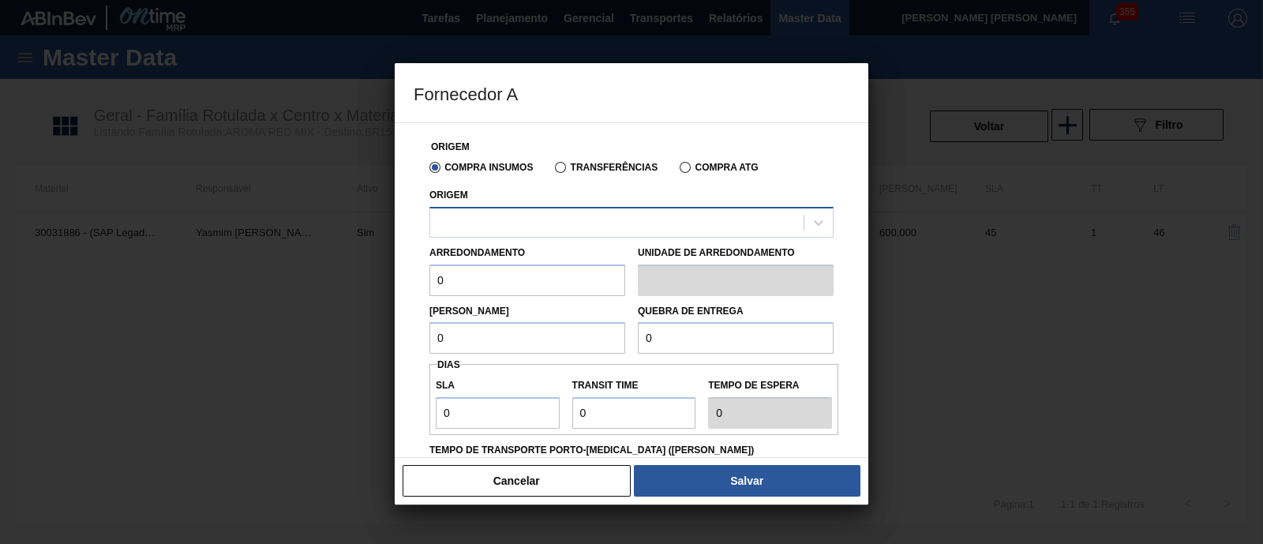
click at [480, 223] on div at bounding box center [616, 222] width 373 height 23
click at [536, 225] on div at bounding box center [616, 222] width 373 height 23
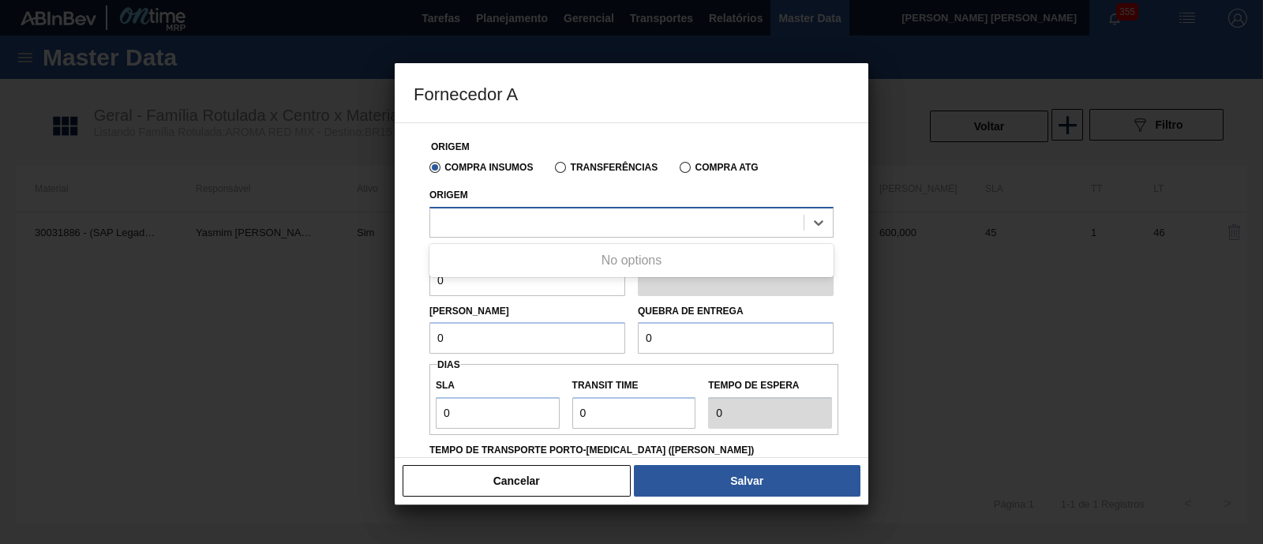
click at [536, 225] on div at bounding box center [616, 222] width 373 height 23
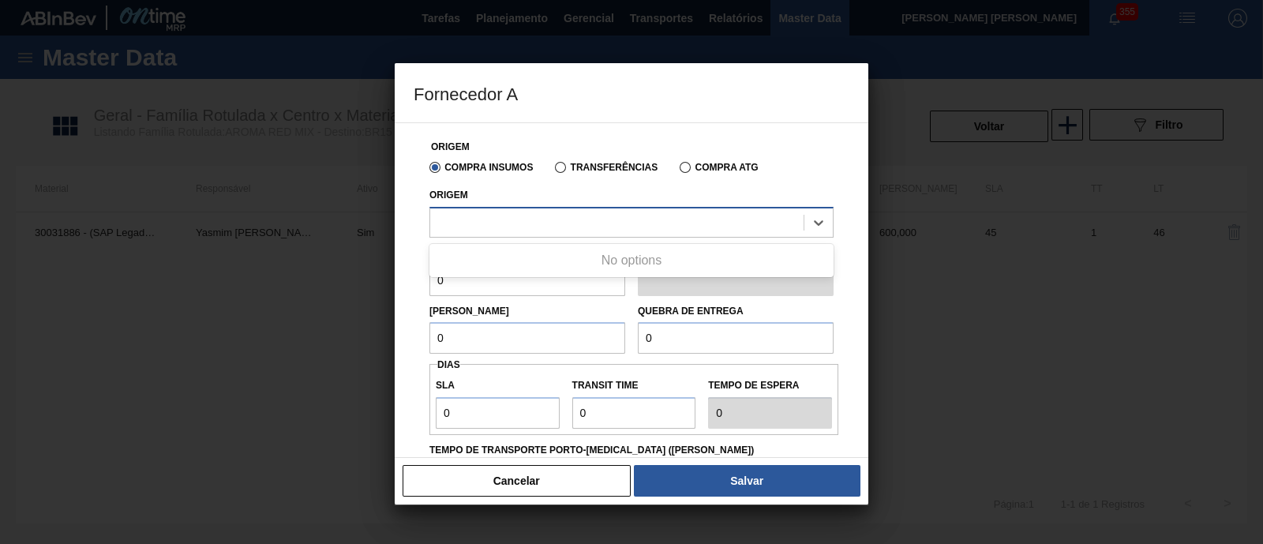
click at [536, 225] on div at bounding box center [616, 222] width 373 height 23
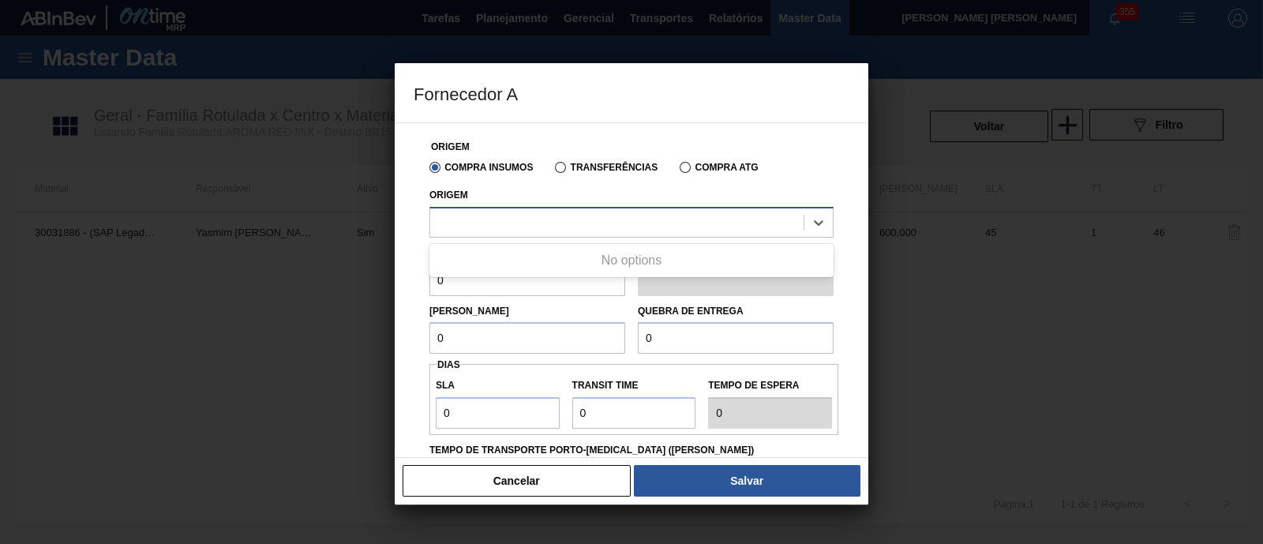
click at [536, 225] on div at bounding box center [616, 222] width 373 height 23
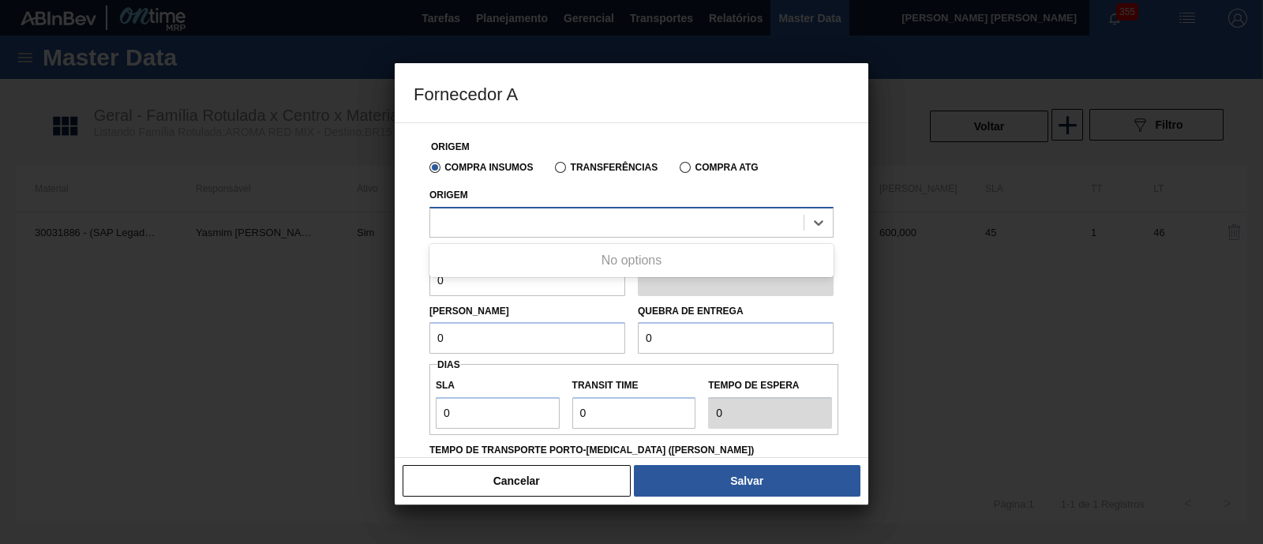
click at [536, 225] on div at bounding box center [616, 222] width 373 height 23
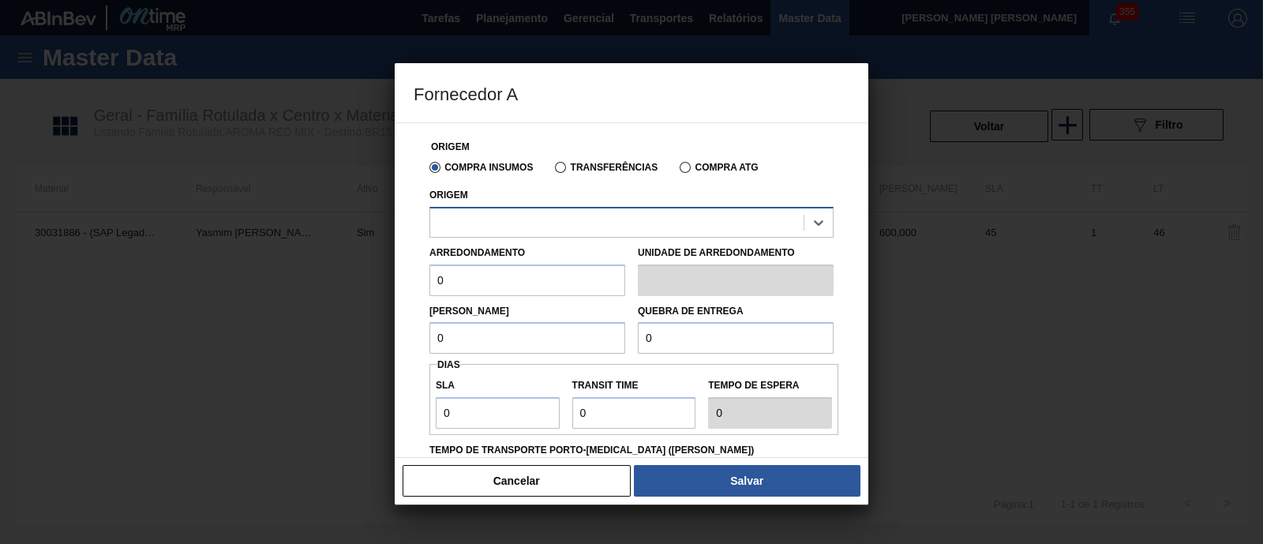
click at [536, 225] on div at bounding box center [616, 222] width 373 height 23
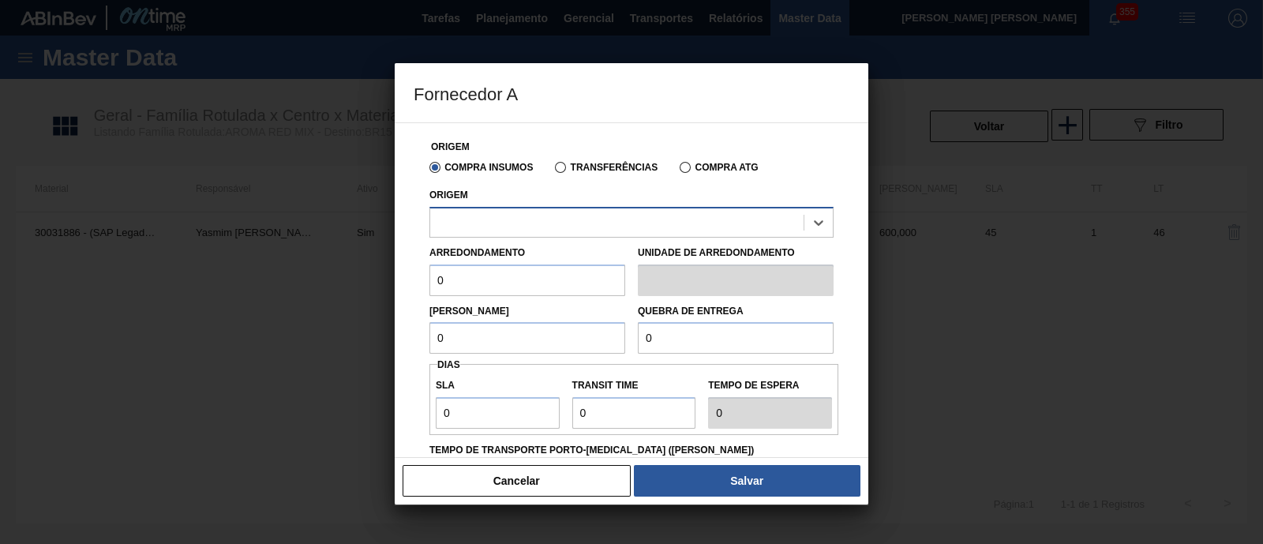
click at [536, 225] on div at bounding box center [616, 222] width 373 height 23
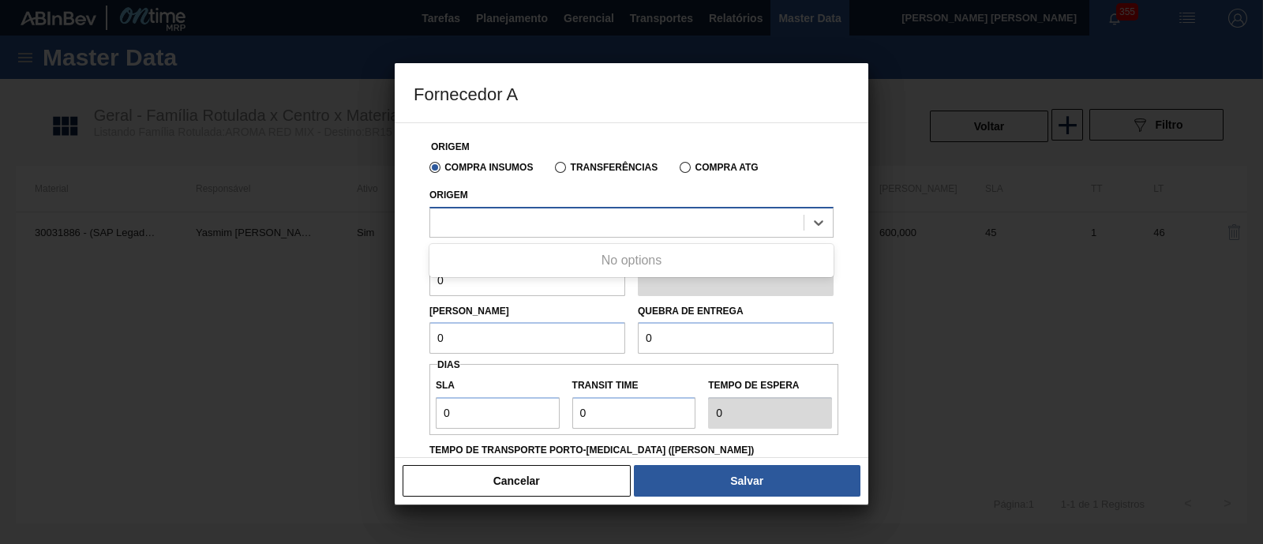
click at [536, 225] on div at bounding box center [616, 222] width 373 height 23
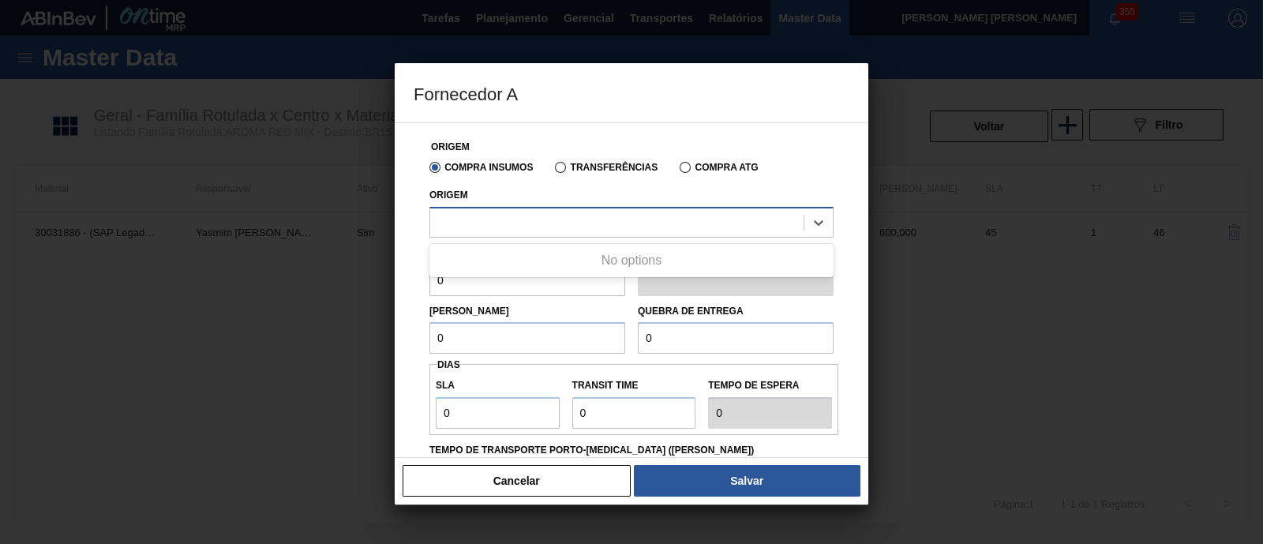
click at [536, 225] on div at bounding box center [616, 222] width 373 height 23
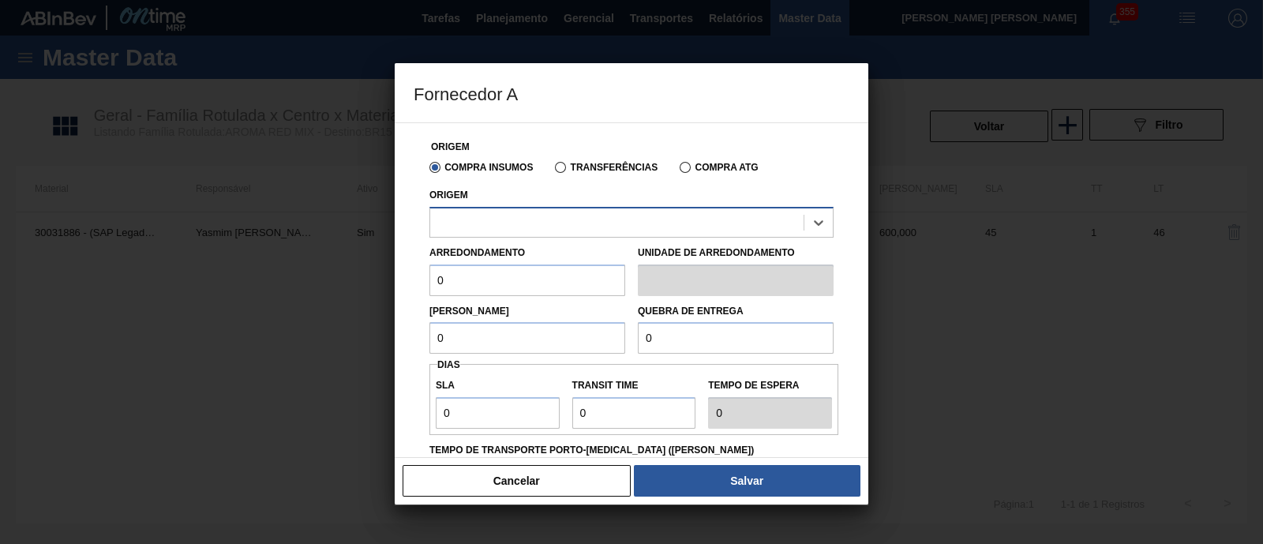
click at [536, 225] on div at bounding box center [616, 222] width 373 height 23
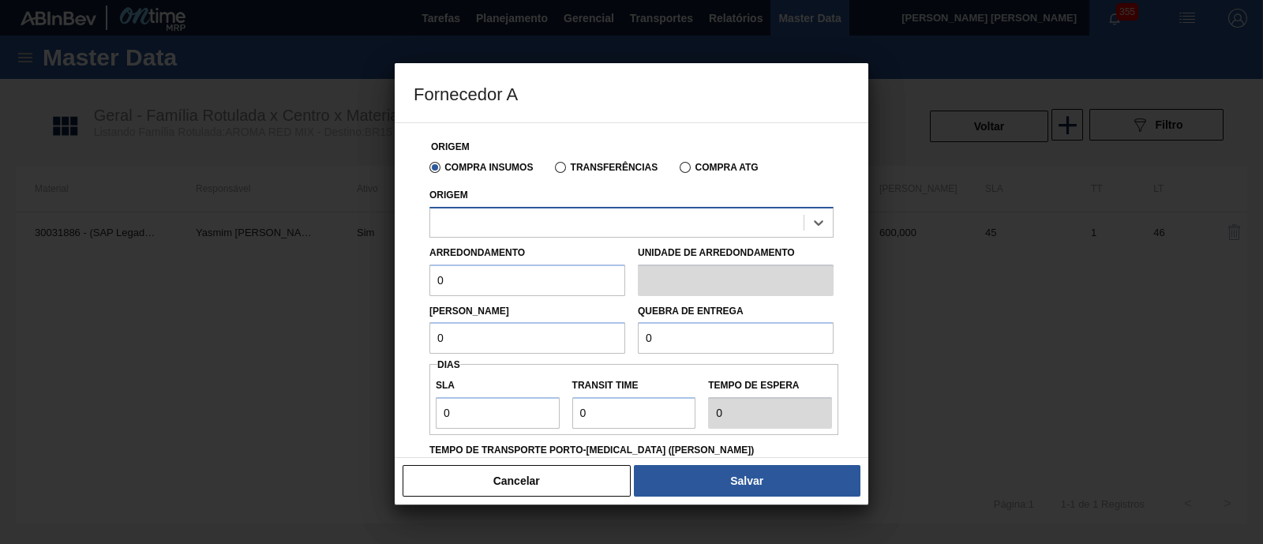
click at [536, 225] on div at bounding box center [616, 222] width 373 height 23
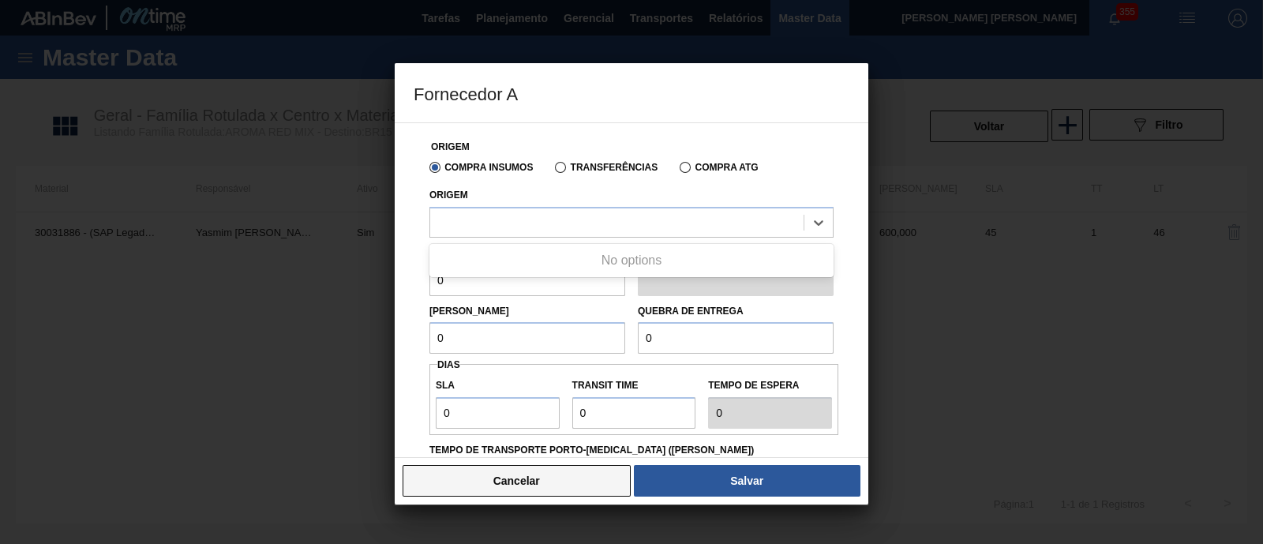
click at [514, 485] on button "Cancelar" at bounding box center [517, 481] width 228 height 32
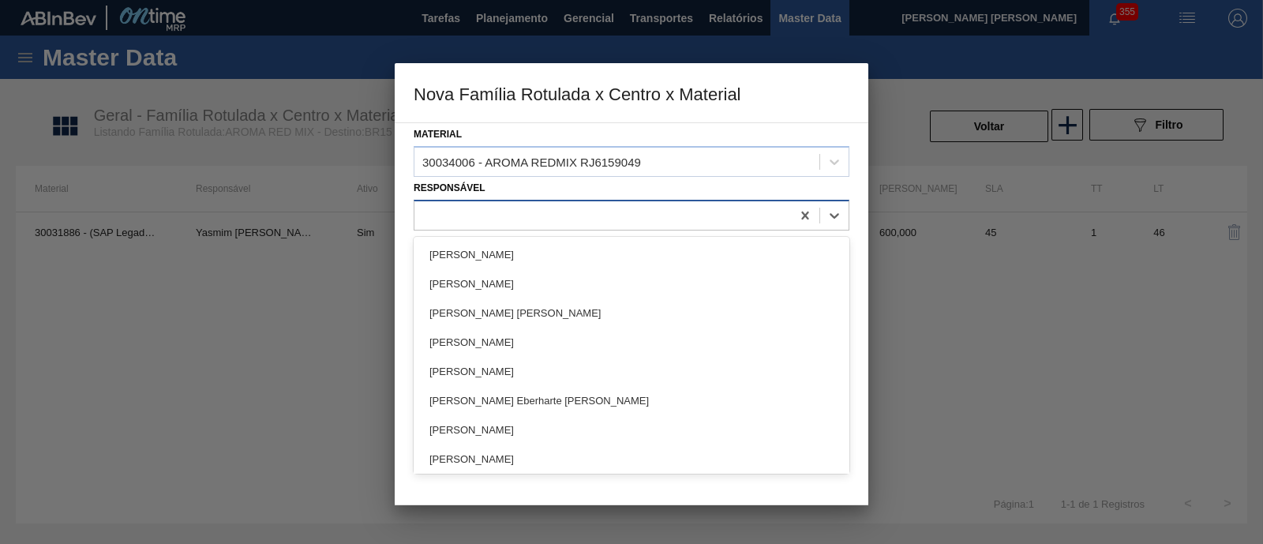
click at [639, 221] on div at bounding box center [602, 215] width 377 height 23
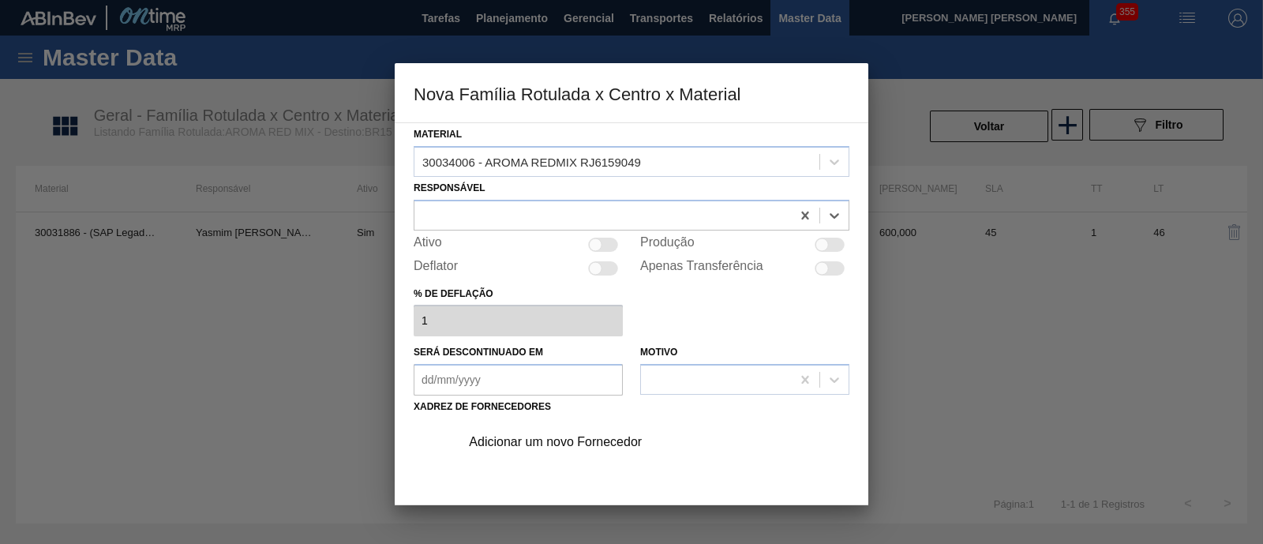
click at [568, 448] on div "Adicionar um novo Fornecedor" at bounding box center [623, 442] width 309 height 14
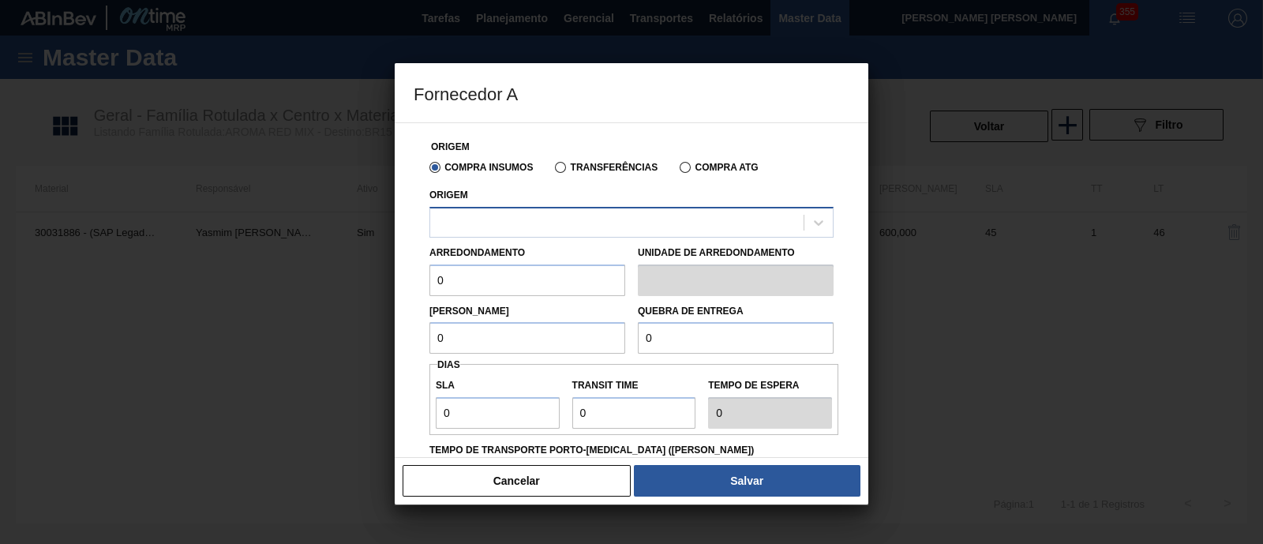
click at [526, 237] on div at bounding box center [631, 222] width 404 height 31
click at [525, 237] on div at bounding box center [631, 222] width 404 height 31
click at [586, 483] on button "Cancelar" at bounding box center [517, 481] width 228 height 32
